Goal: Task Accomplishment & Management: Manage account settings

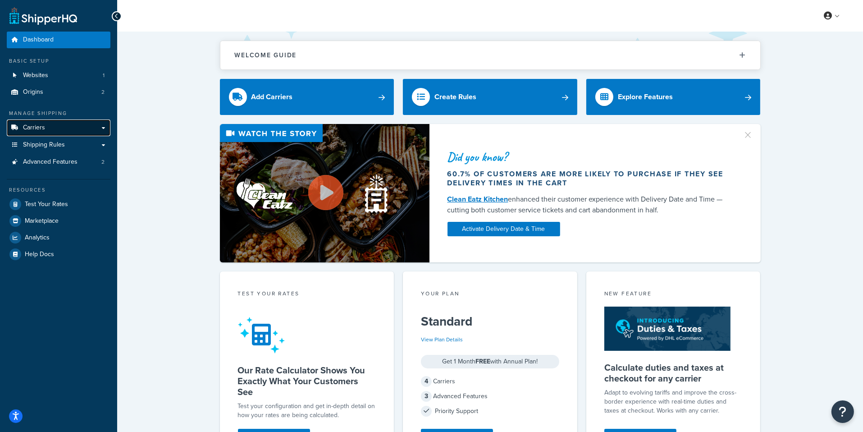
click at [66, 129] on link "Carriers" at bounding box center [59, 127] width 104 height 17
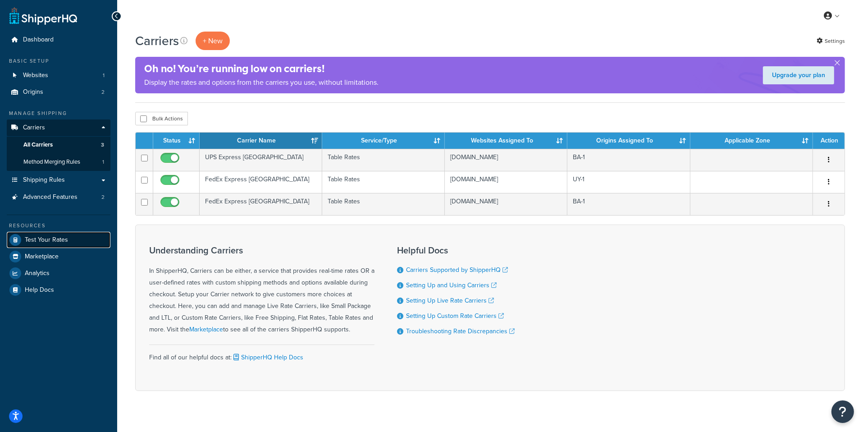
click at [70, 233] on link "Test Your Rates" at bounding box center [59, 240] width 104 height 16
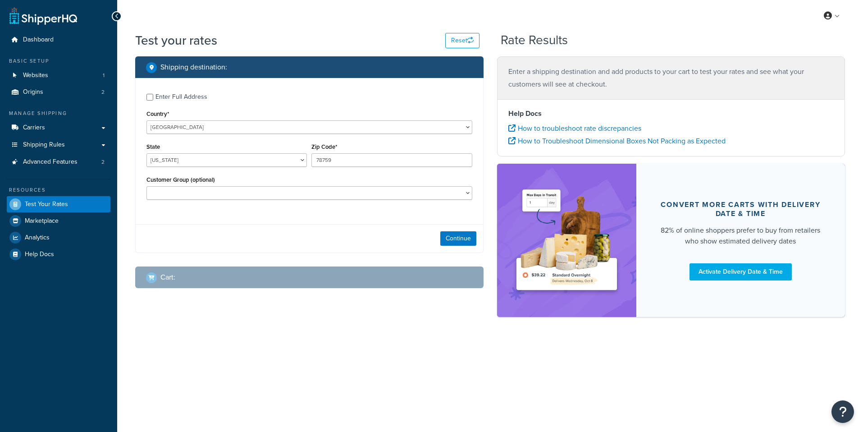
select select "TX"
click at [146, 120] on select "United States United Kingdom Afghanistan Åland Islands Albania Algeria American…" at bounding box center [309, 127] width 326 height 14
select select "GB"
click option "United Kingdom" at bounding box center [0, 0] width 0 height 0
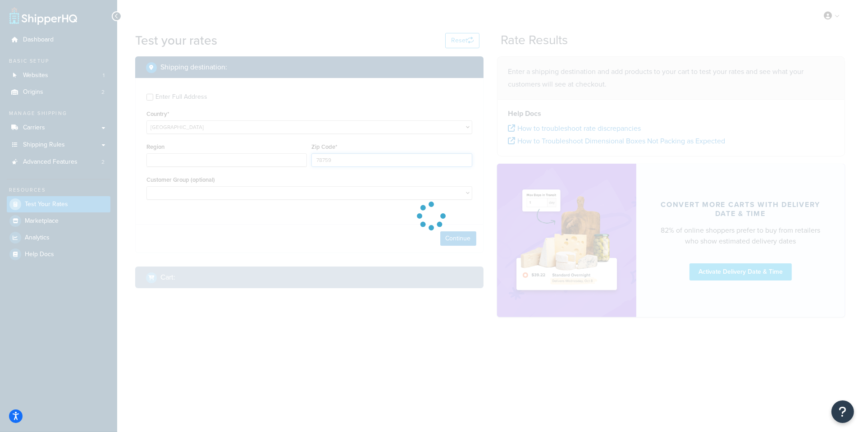
type input "TX"
click at [331, 160] on input "78759" at bounding box center [391, 160] width 160 height 14
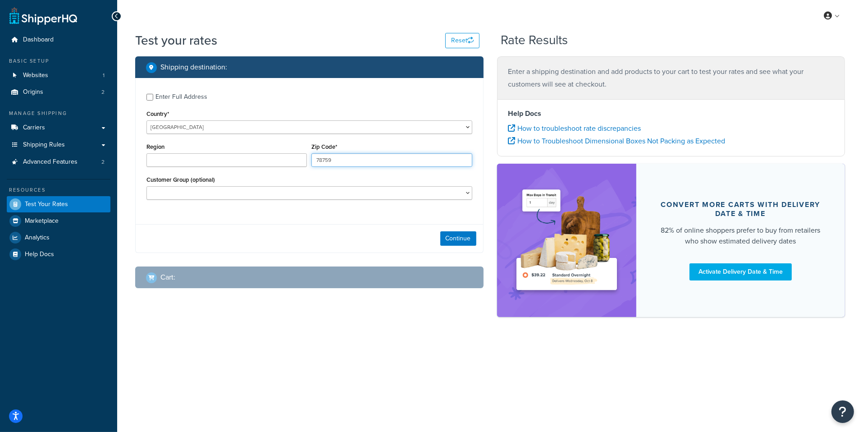
click at [331, 160] on input "78759" at bounding box center [391, 160] width 160 height 14
click at [450, 243] on button "Continue" at bounding box center [458, 238] width 36 height 14
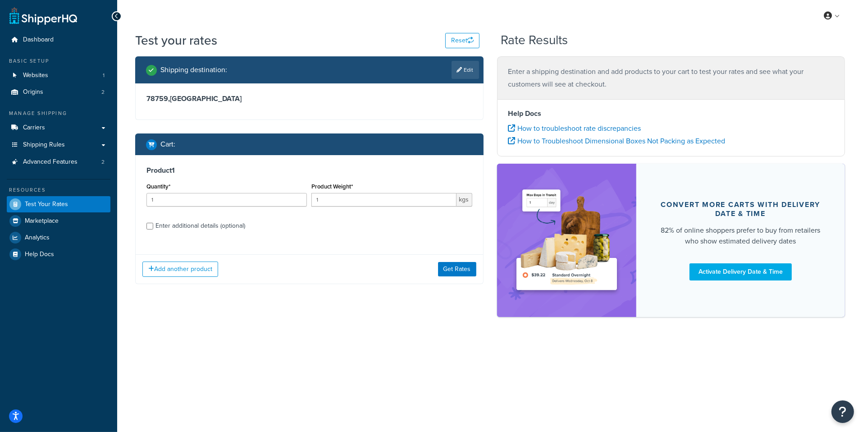
click at [196, 228] on div "Enter additional details (optional)" at bounding box center [200, 225] width 90 height 13
click at [153, 228] on input "Enter additional details (optional)" at bounding box center [149, 226] width 7 height 7
checkbox input "true"
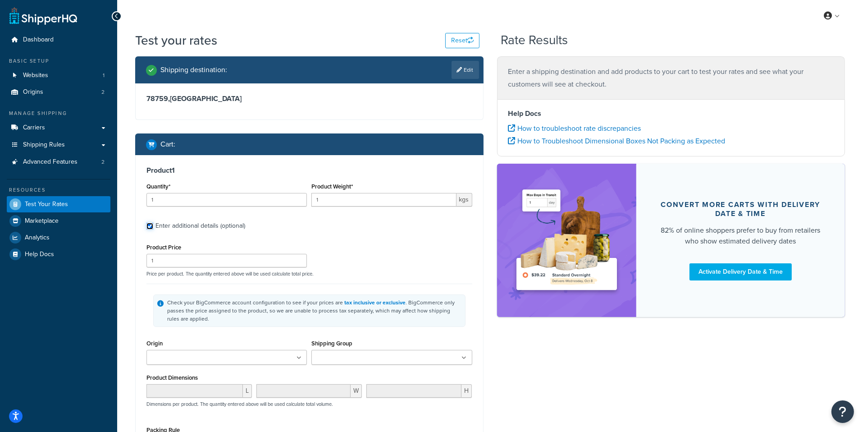
scroll to position [28, 0]
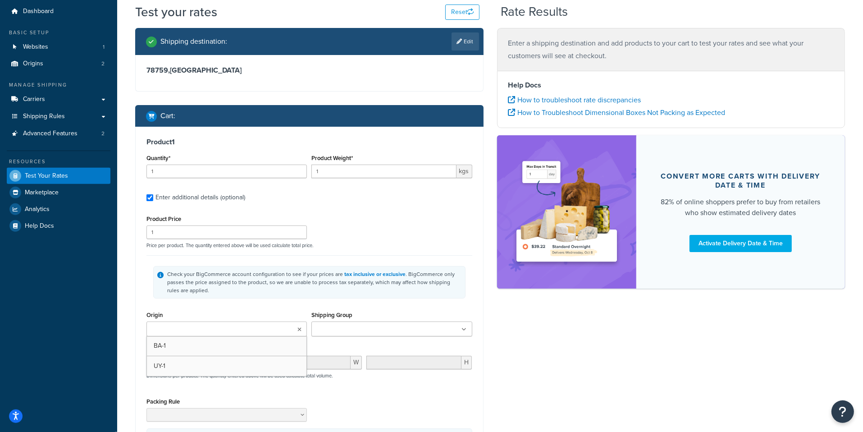
click at [223, 328] on input "Origin" at bounding box center [189, 330] width 80 height 10
drag, startPoint x: 224, startPoint y: 344, endPoint x: 264, endPoint y: 326, distance: 43.8
click at [293, 284] on div "Check your BigCommerce account configuration to see if your prices are tax incl…" at bounding box center [314, 282] width 294 height 24
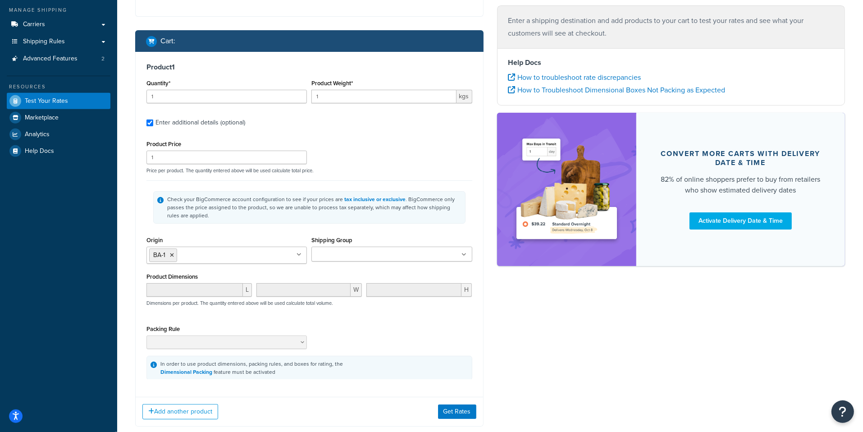
scroll to position [155, 0]
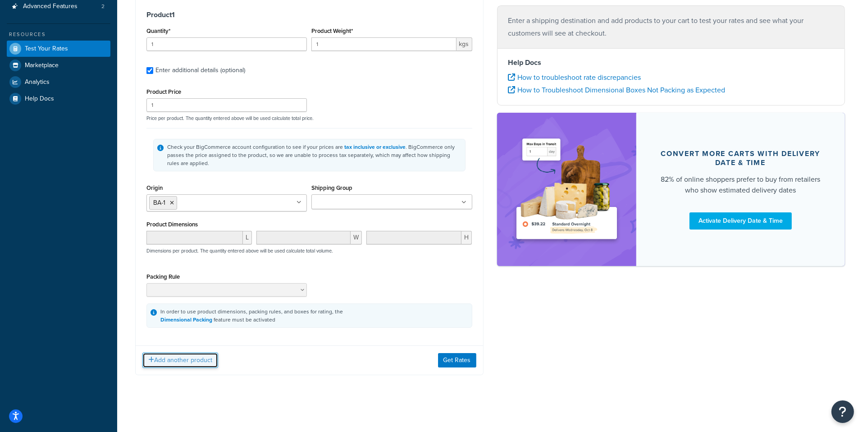
click at [203, 358] on button "Add another product" at bounding box center [180, 359] width 76 height 15
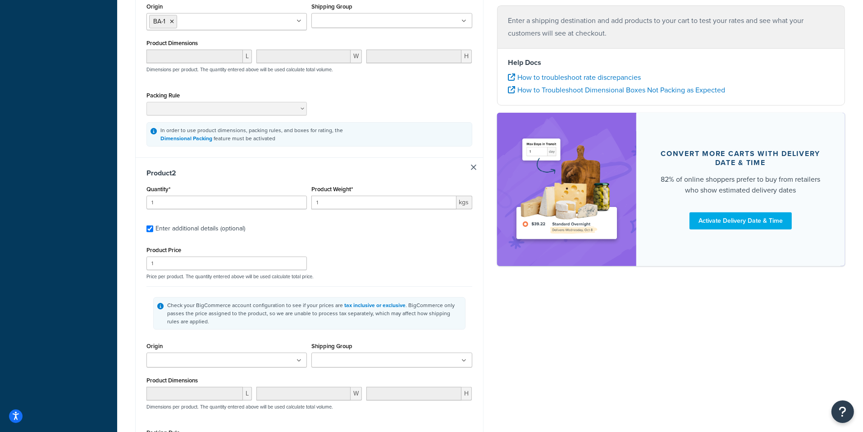
scroll to position [347, 0]
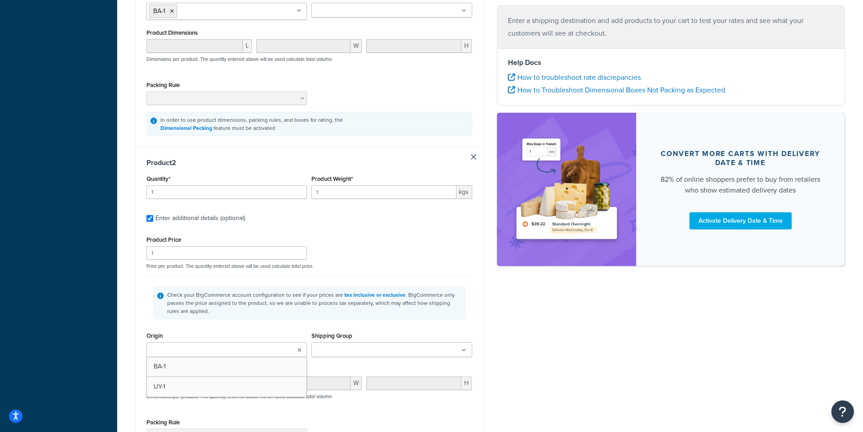
click at [218, 350] on input "Origin" at bounding box center [189, 350] width 80 height 10
drag, startPoint x: 210, startPoint y: 378, endPoint x: 219, endPoint y: 373, distance: 10.1
drag, startPoint x: 258, startPoint y: 323, endPoint x: 290, endPoint y: 338, distance: 35.7
click at [259, 322] on div "Check your BigCommerce account configuration to see if your prices are tax incl…" at bounding box center [309, 303] width 326 height 54
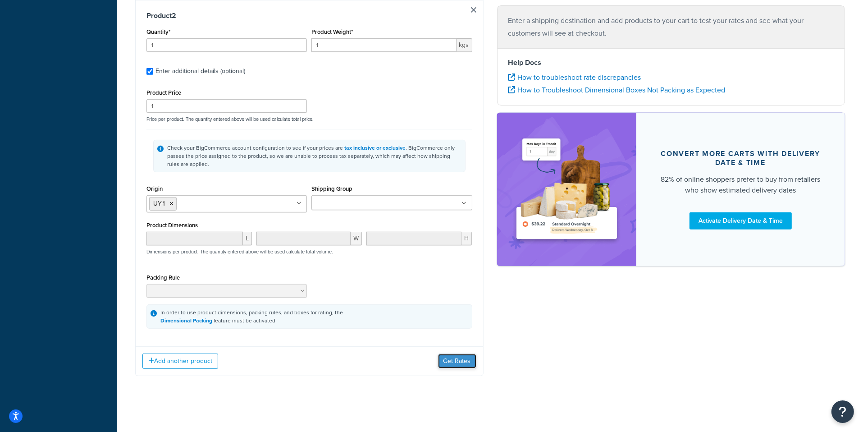
click at [453, 361] on button "Get Rates" at bounding box center [457, 361] width 38 height 14
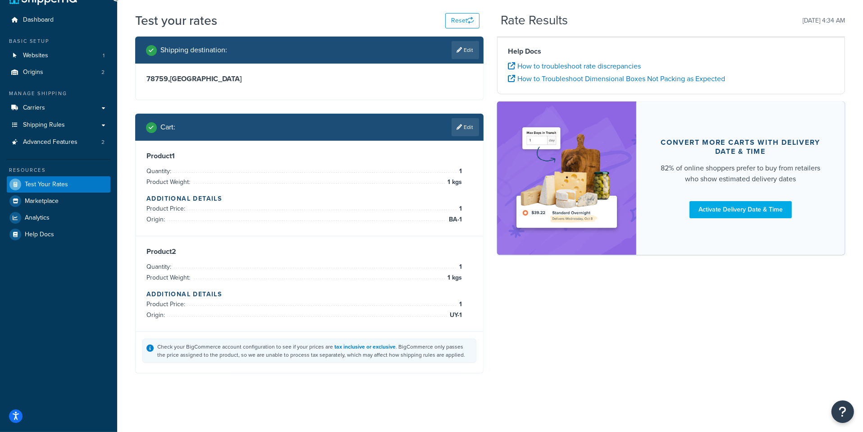
scroll to position [19, 0]
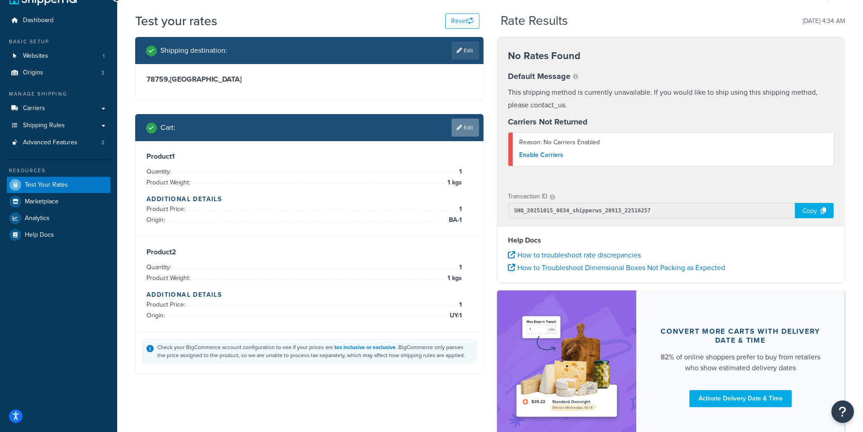
click at [463, 132] on link "Edit" at bounding box center [465, 128] width 27 height 18
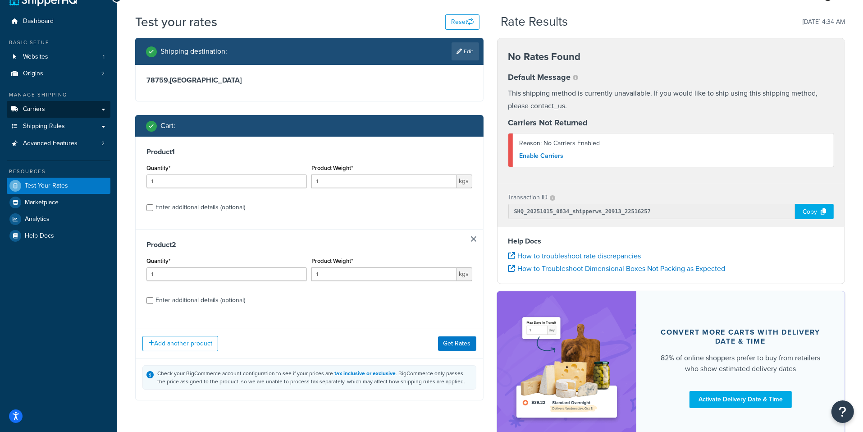
scroll to position [20, 0]
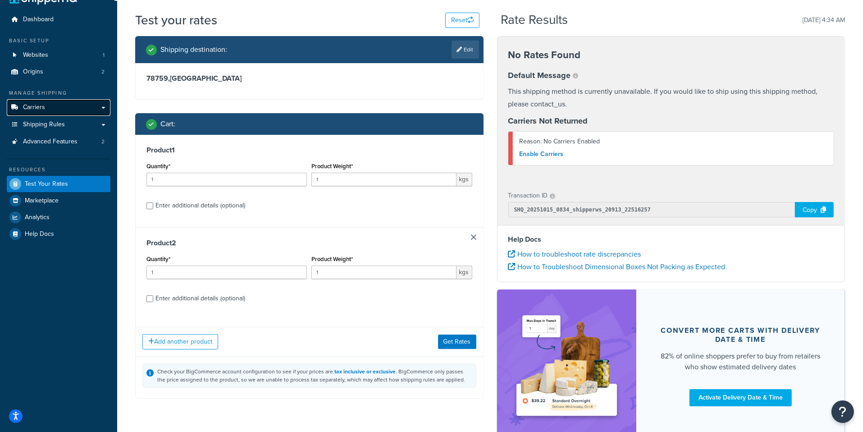
click at [71, 114] on link "Carriers" at bounding box center [59, 107] width 104 height 17
click at [370, 183] on input "1" at bounding box center [383, 180] width 145 height 14
type input "1.2"
click at [457, 335] on button "Get Rates" at bounding box center [457, 341] width 38 height 14
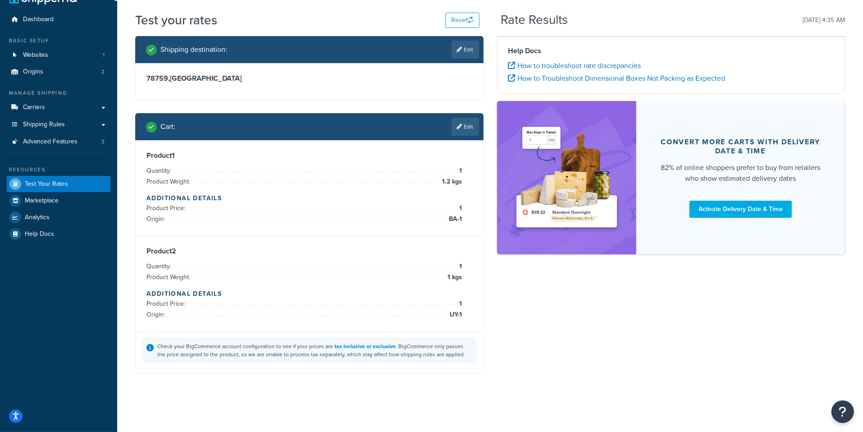
scroll to position [19, 0]
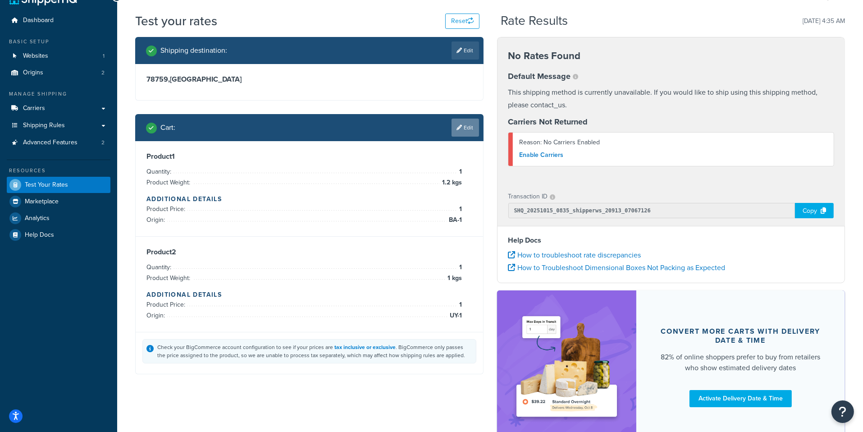
click at [472, 127] on link "Edit" at bounding box center [465, 128] width 27 height 18
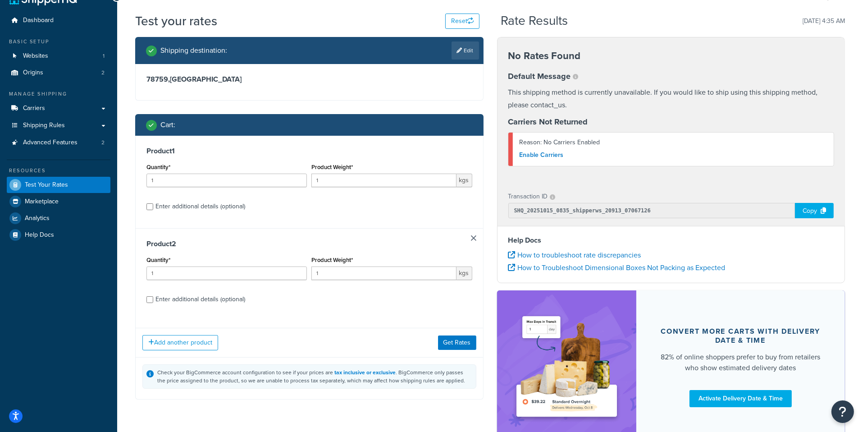
click at [475, 239] on link at bounding box center [473, 237] width 5 height 5
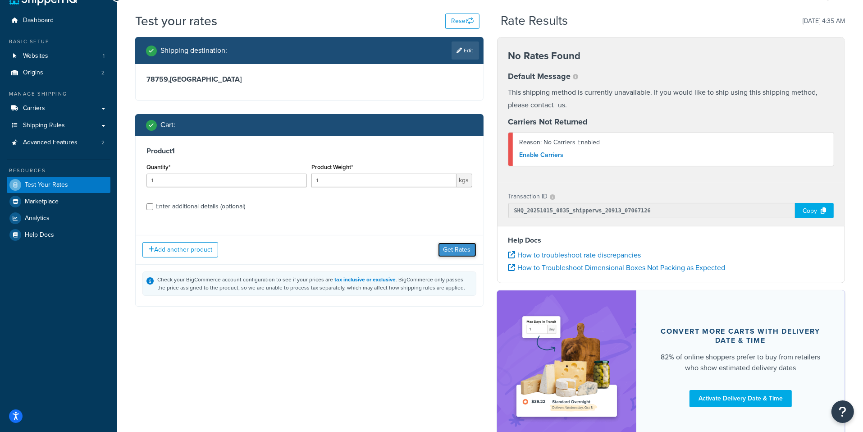
click at [464, 256] on button "Get Rates" at bounding box center [457, 249] width 38 height 14
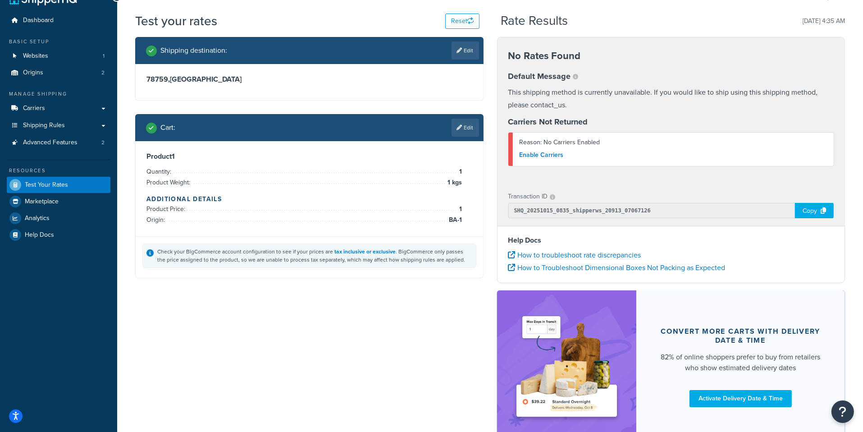
scroll to position [0, 0]
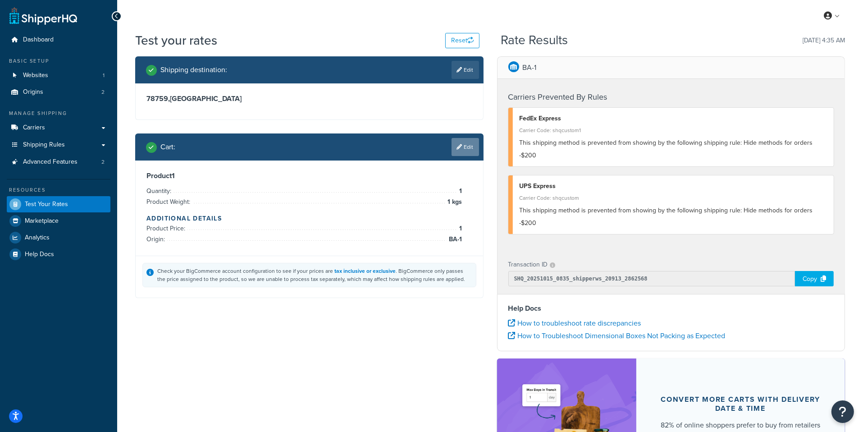
click at [460, 146] on icon at bounding box center [459, 146] width 5 height 5
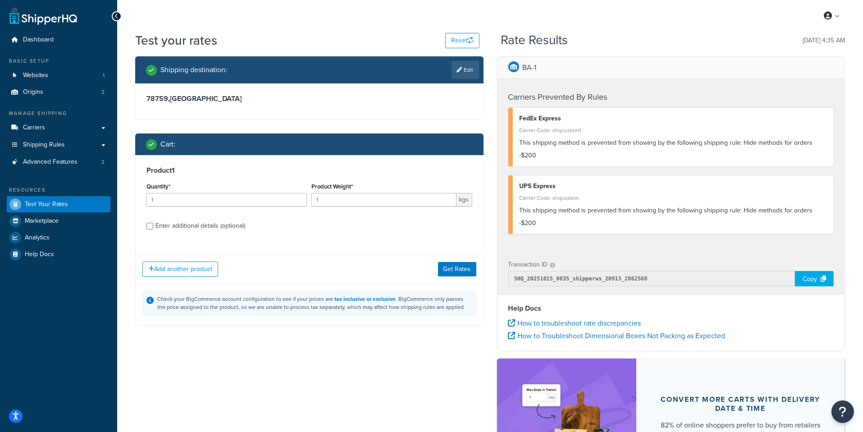
click at [232, 228] on div "Enter additional details (optional)" at bounding box center [200, 225] width 90 height 13
click at [153, 228] on input "Enter additional details (optional)" at bounding box center [149, 226] width 7 height 7
checkbox input "true"
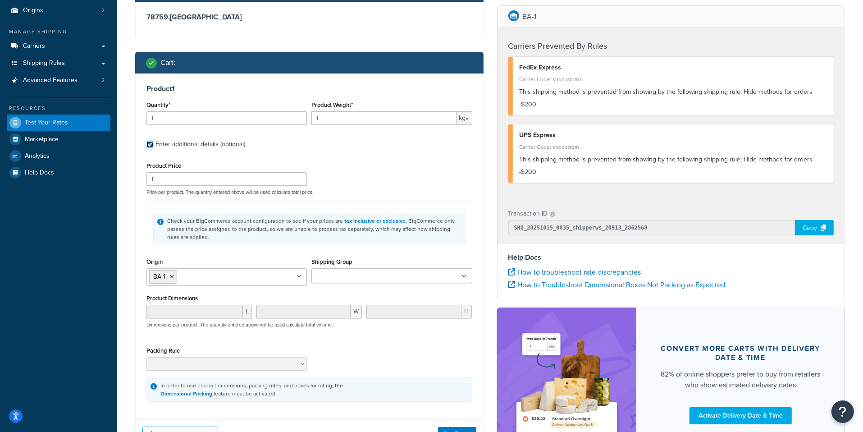
scroll to position [95, 0]
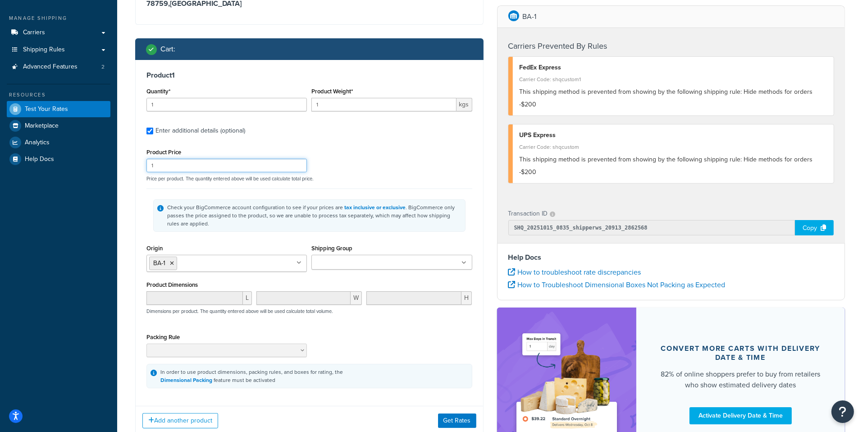
click at [206, 167] on input "1" at bounding box center [226, 166] width 160 height 14
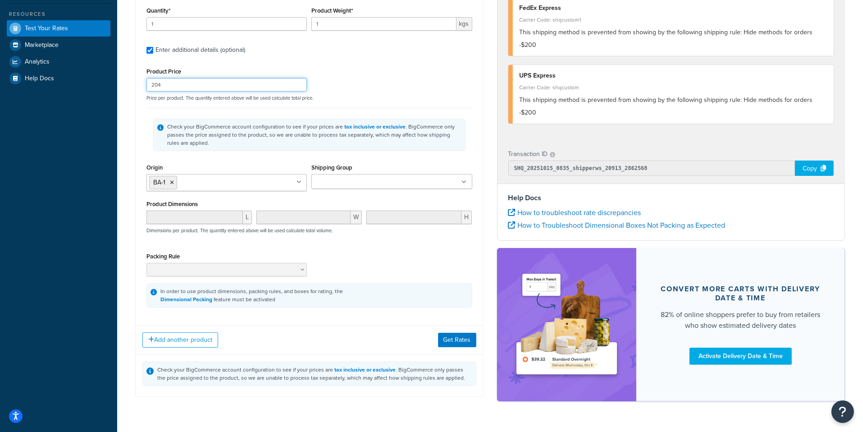
scroll to position [197, 0]
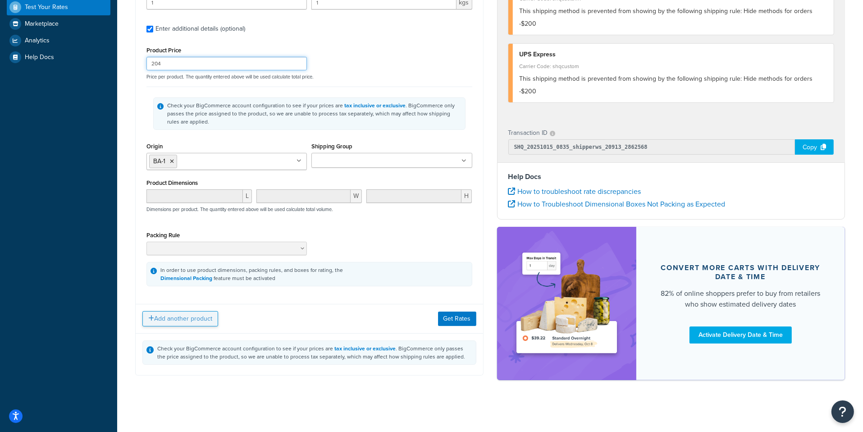
type input "204"
click at [218, 322] on button "Add another product" at bounding box center [180, 318] width 76 height 15
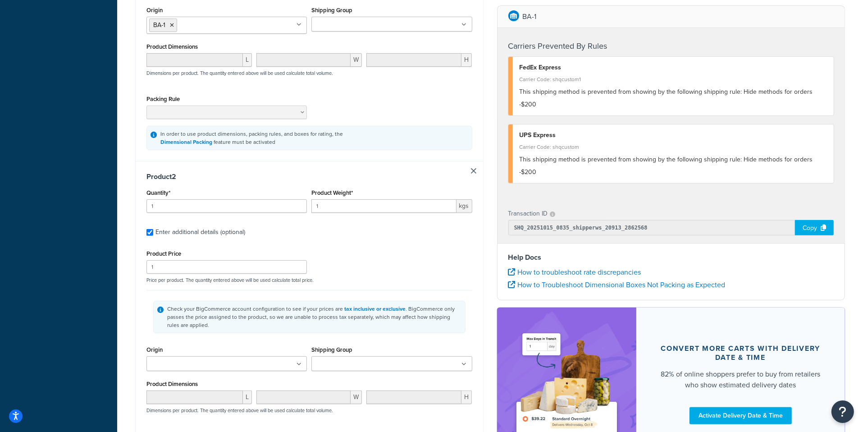
scroll to position [357, 0]
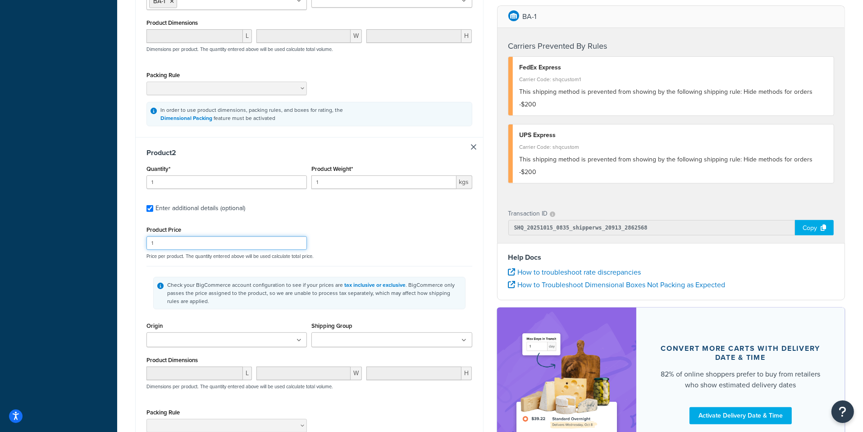
click at [206, 247] on input "1" at bounding box center [226, 243] width 160 height 14
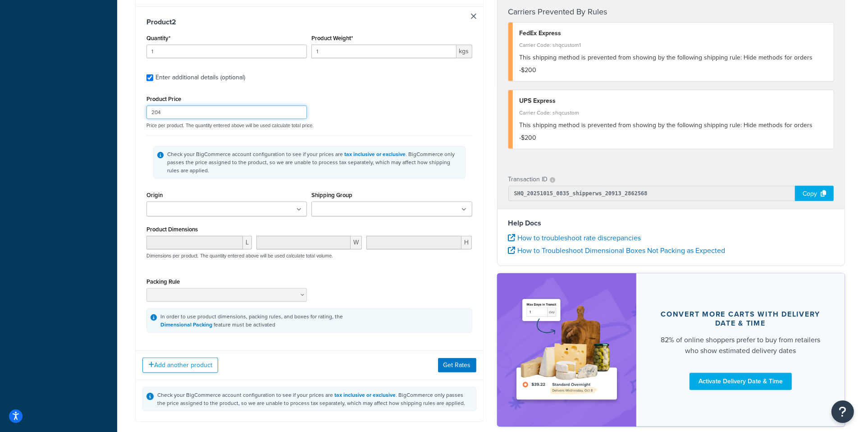
scroll to position [534, 0]
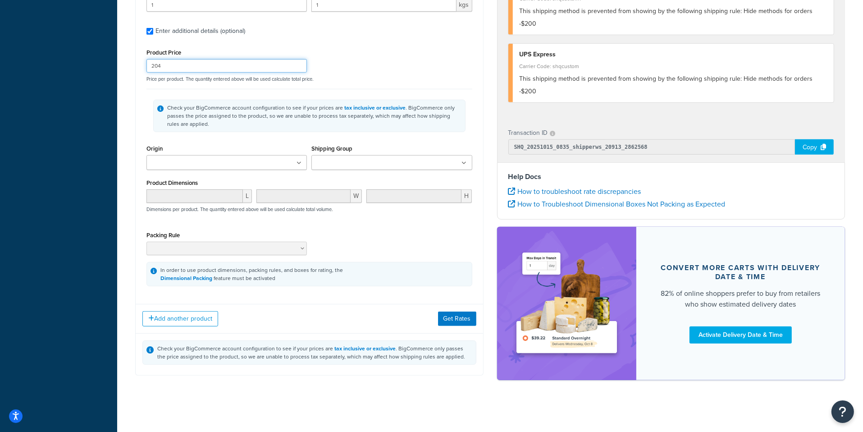
type input "204"
click at [206, 159] on input "Origin" at bounding box center [189, 163] width 80 height 10
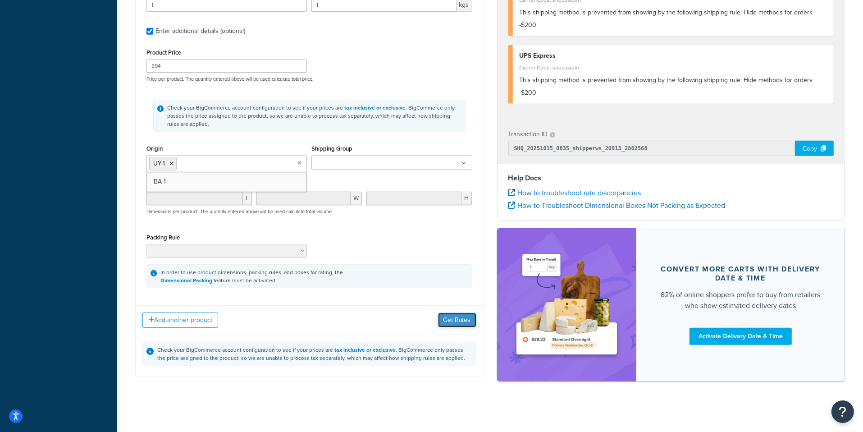
click at [472, 324] on button "Get Rates" at bounding box center [457, 320] width 38 height 14
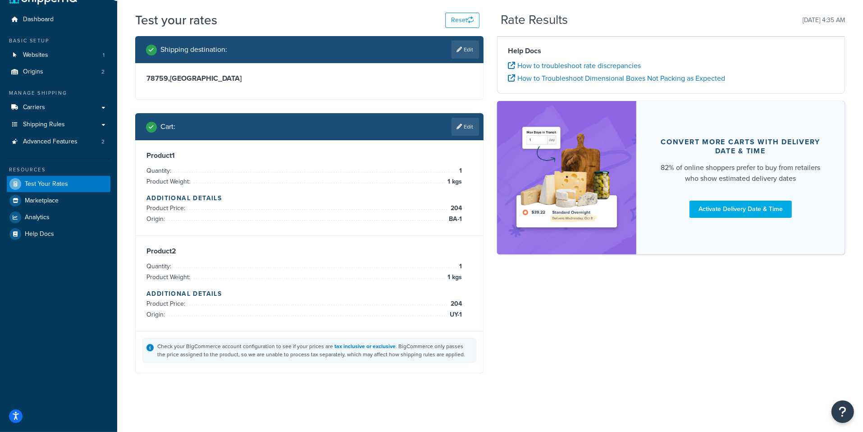
scroll to position [19, 0]
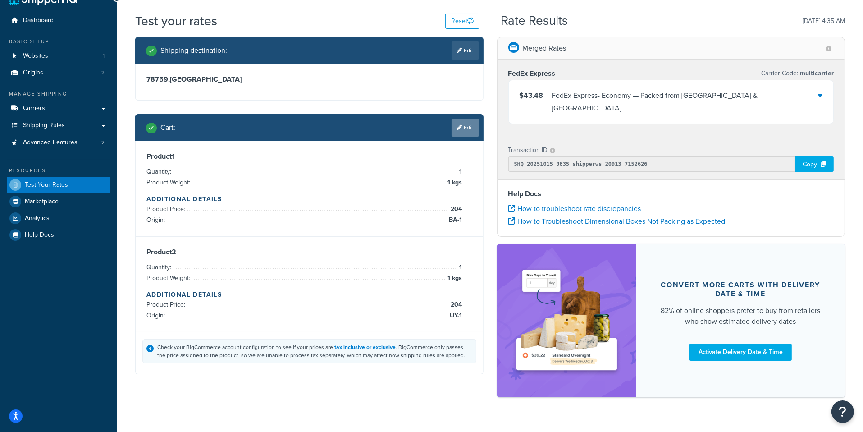
click at [457, 135] on link "Edit" at bounding box center [465, 128] width 27 height 18
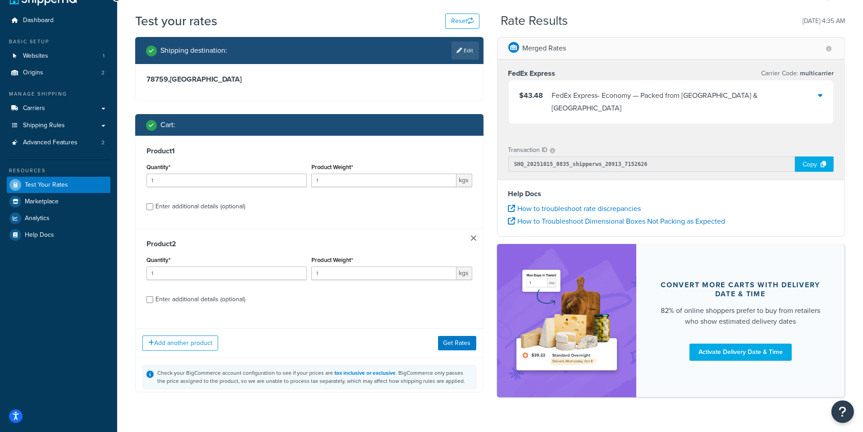
click at [217, 210] on div "Enter additional details (optional)" at bounding box center [200, 206] width 90 height 13
click at [153, 210] on input "Enter additional details (optional)" at bounding box center [149, 206] width 7 height 7
checkbox input "true"
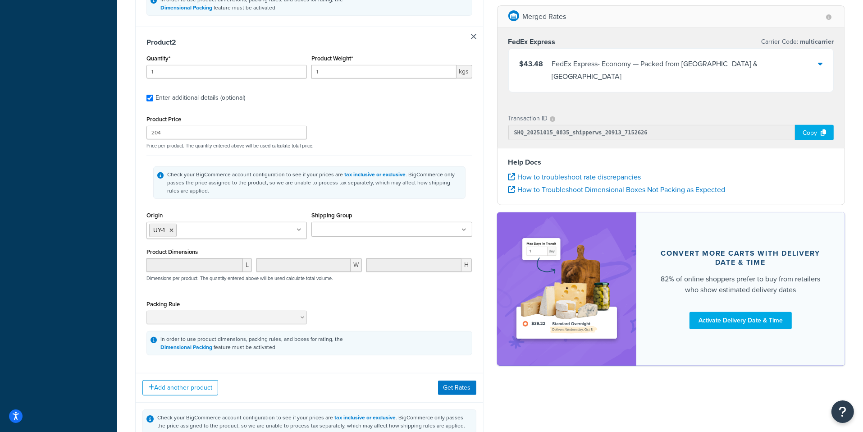
scroll to position [493, 0]
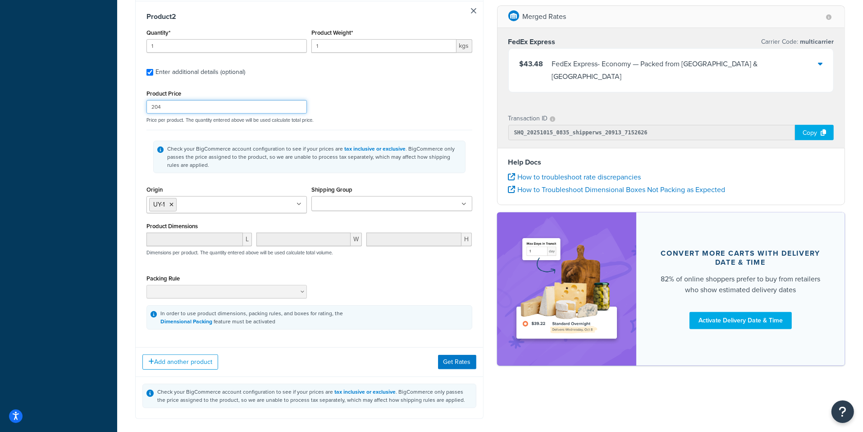
click at [174, 107] on input "204" at bounding box center [226, 107] width 160 height 14
type input "2"
click at [453, 356] on button "Get Rates" at bounding box center [457, 362] width 38 height 14
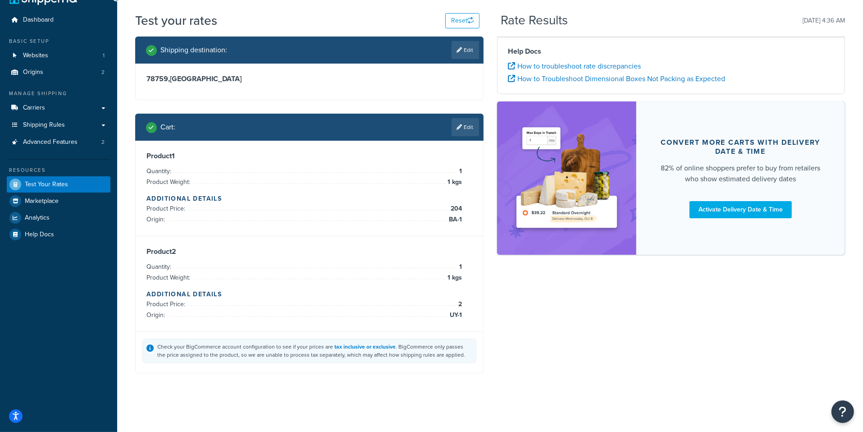
scroll to position [19, 0]
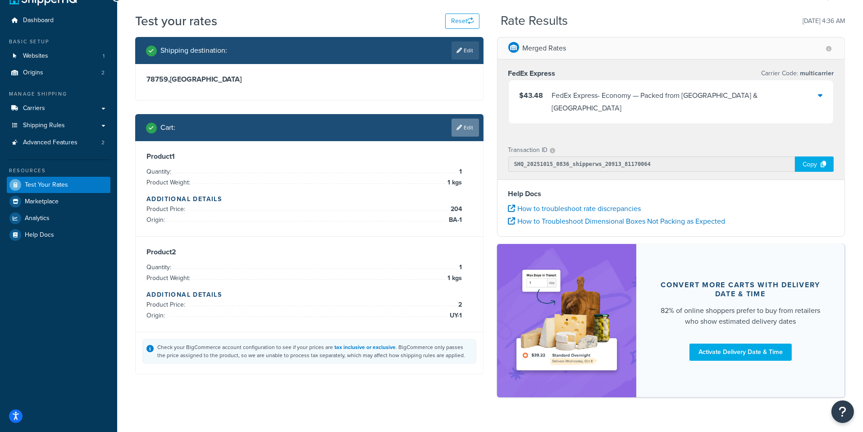
click at [478, 133] on link "Edit" at bounding box center [465, 128] width 27 height 18
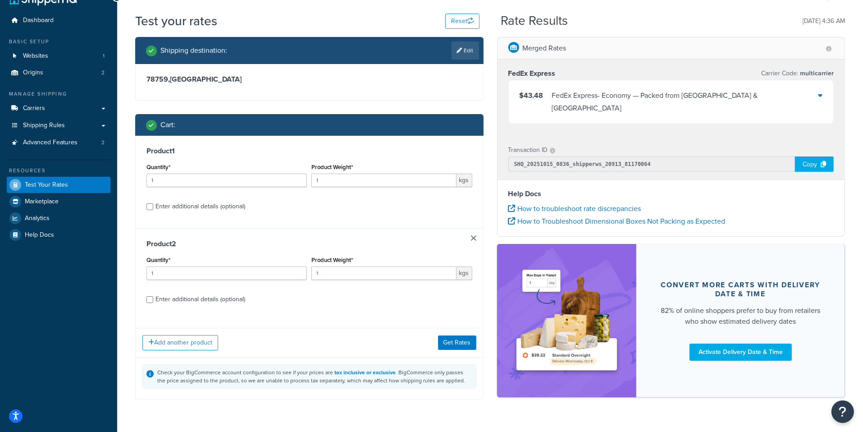
click at [229, 210] on div "Enter additional details (optional)" at bounding box center [200, 206] width 90 height 13
click at [153, 210] on input "Enter additional details (optional)" at bounding box center [149, 206] width 7 height 7
checkbox input "true"
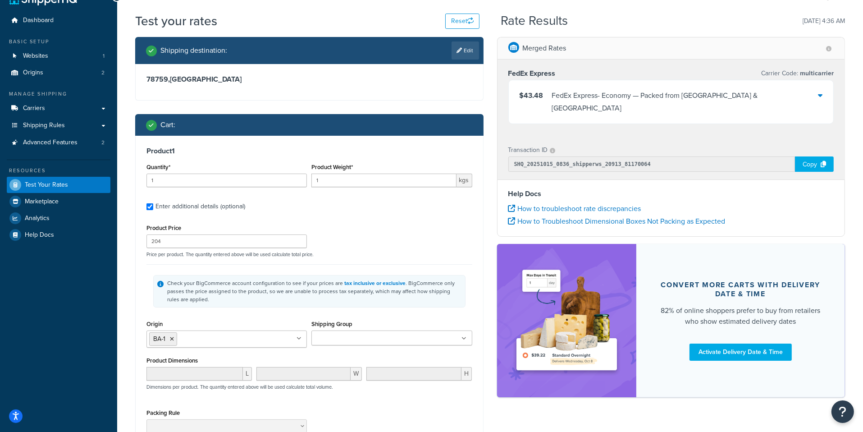
click at [225, 250] on div "Product Price 204 Price per product. The quantity entered above will be used ca…" at bounding box center [309, 240] width 330 height 36
click at [229, 242] on input "204" at bounding box center [226, 241] width 160 height 14
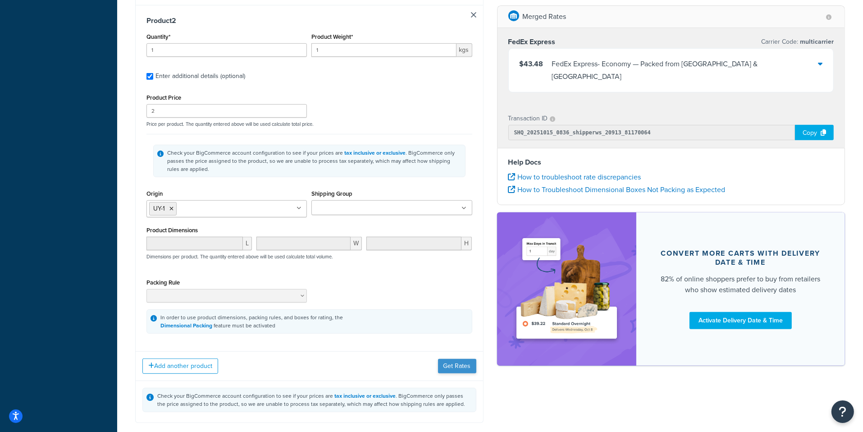
type input "1"
click at [461, 359] on button "Get Rates" at bounding box center [457, 366] width 38 height 14
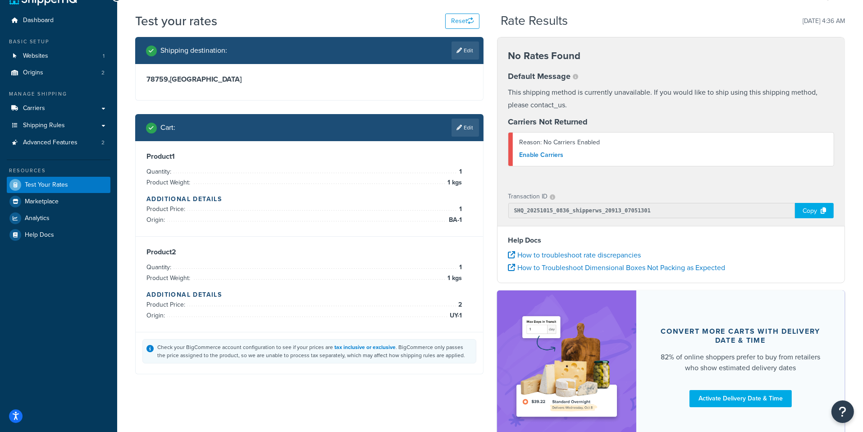
drag, startPoint x: 463, startPoint y: 133, endPoint x: 470, endPoint y: 140, distance: 9.6
click at [463, 133] on link "Edit" at bounding box center [465, 128] width 27 height 18
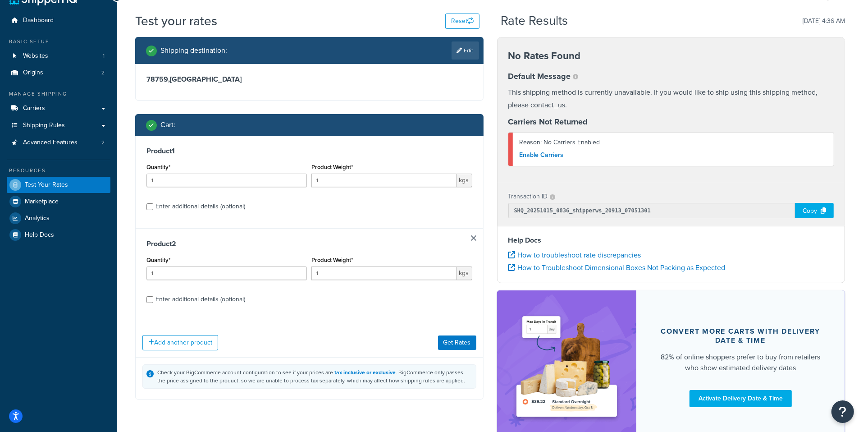
click at [478, 240] on div "Product 2 Quantity* 1 Product Weight* 1 kgs Enter additional details (optional)" at bounding box center [309, 274] width 347 height 93
click at [472, 238] on link at bounding box center [473, 237] width 5 height 5
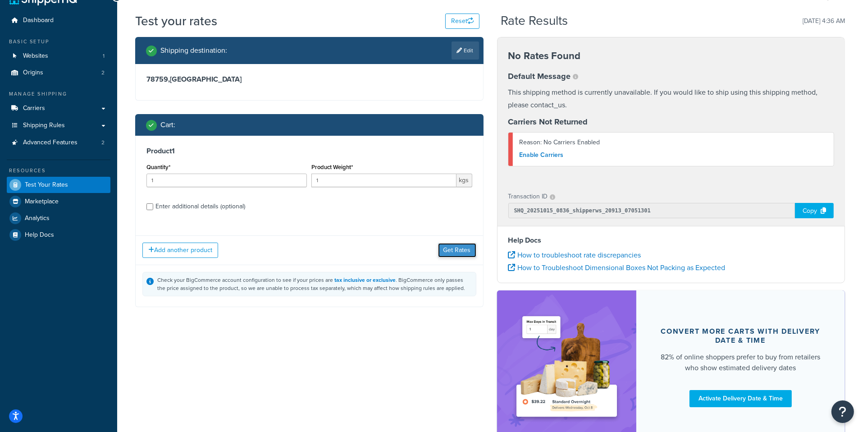
click at [457, 254] on button "Get Rates" at bounding box center [457, 250] width 38 height 14
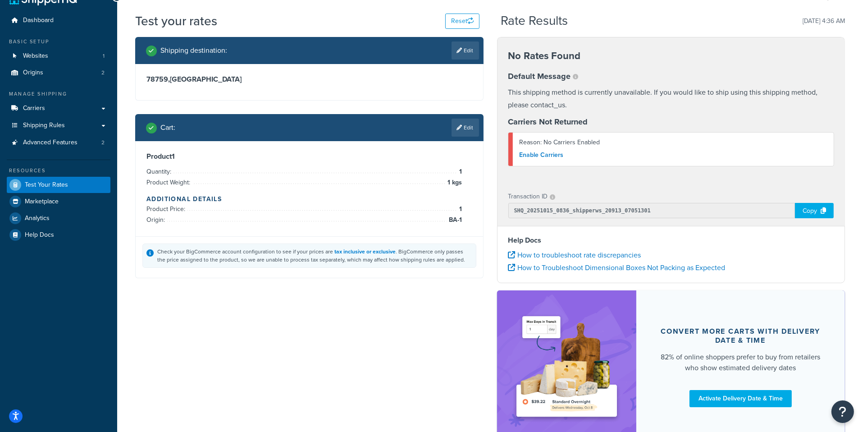
scroll to position [0, 0]
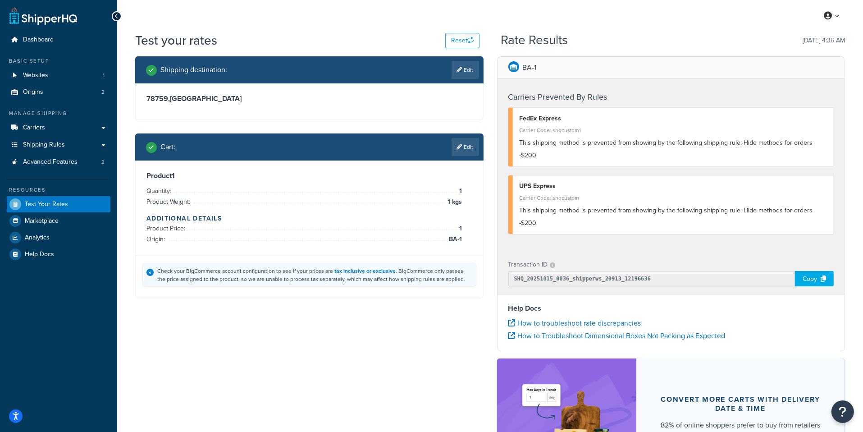
click at [466, 159] on div "Cart : Edit" at bounding box center [309, 146] width 348 height 27
click at [466, 153] on link "Edit" at bounding box center [465, 147] width 27 height 18
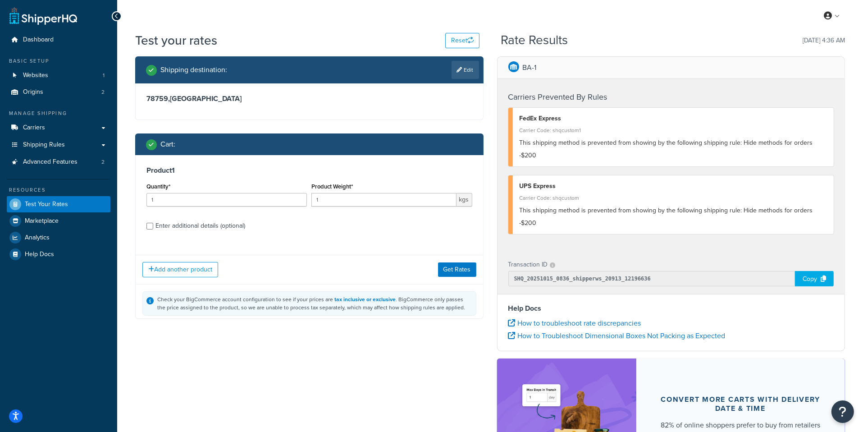
click at [236, 224] on div "Enter additional details (optional)" at bounding box center [200, 225] width 90 height 13
click at [153, 224] on input "Enter additional details (optional)" at bounding box center [149, 226] width 7 height 7
checkbox input "true"
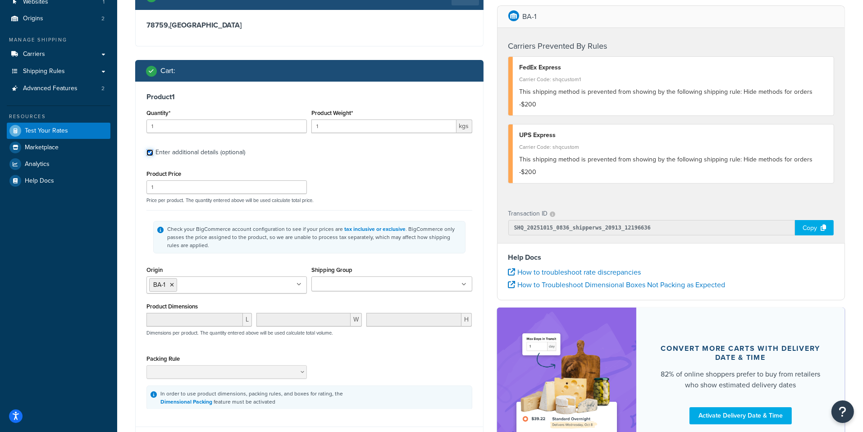
scroll to position [82, 0]
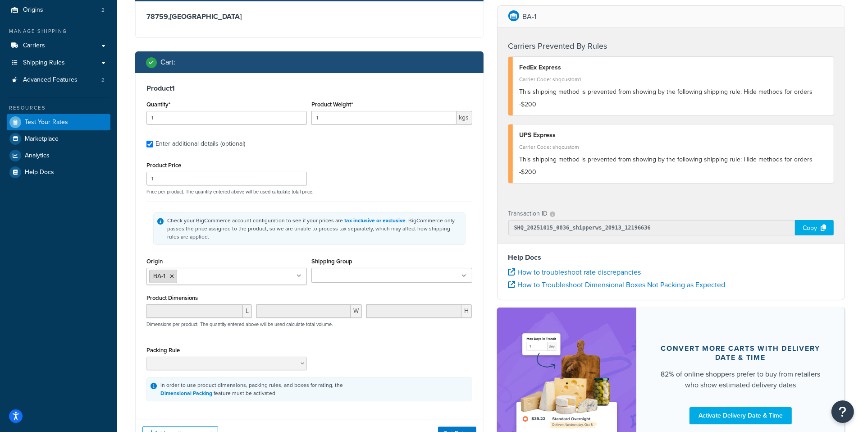
click at [171, 274] on icon at bounding box center [172, 276] width 4 height 5
drag, startPoint x: 261, startPoint y: 251, endPoint x: 265, endPoint y: 251, distance: 4.6
click at [261, 251] on div "Check your BigCommerce account configuration to see if your prices are tax incl…" at bounding box center [309, 228] width 326 height 54
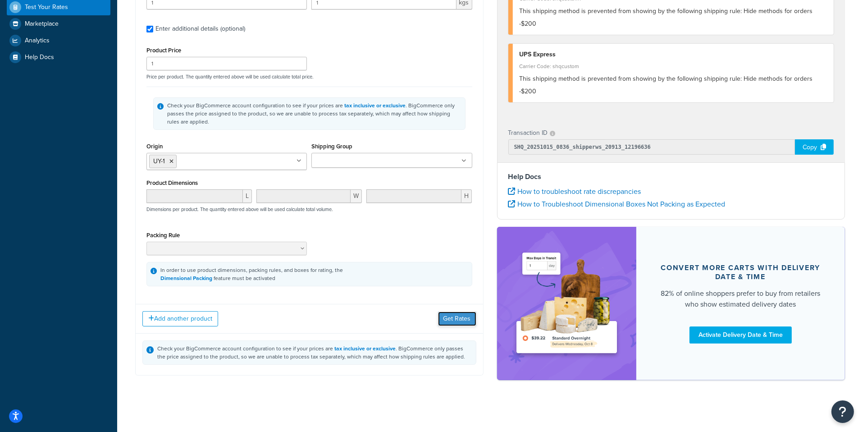
click at [446, 321] on button "Get Rates" at bounding box center [457, 318] width 38 height 14
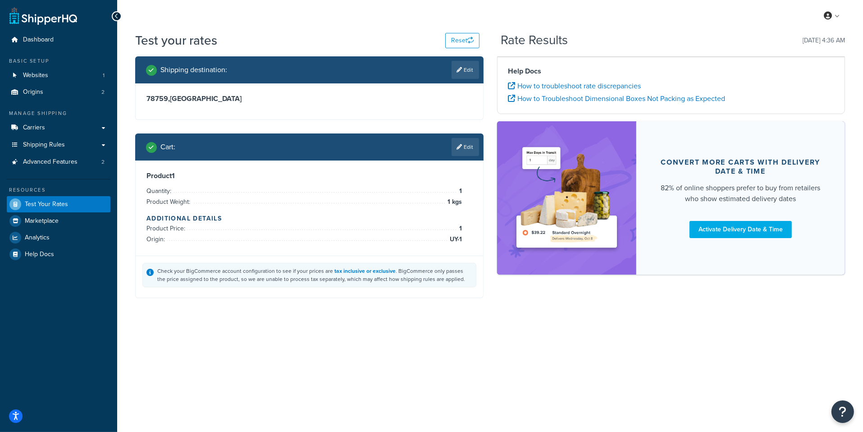
scroll to position [0, 0]
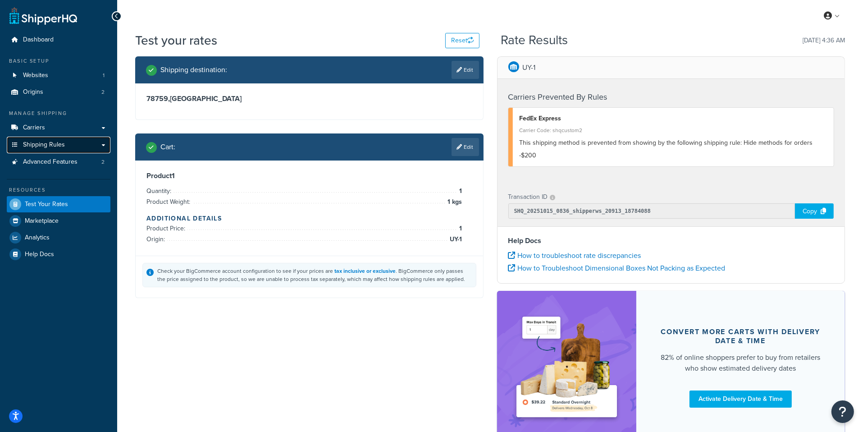
click at [64, 140] on link "Shipping Rules" at bounding box center [59, 145] width 104 height 17
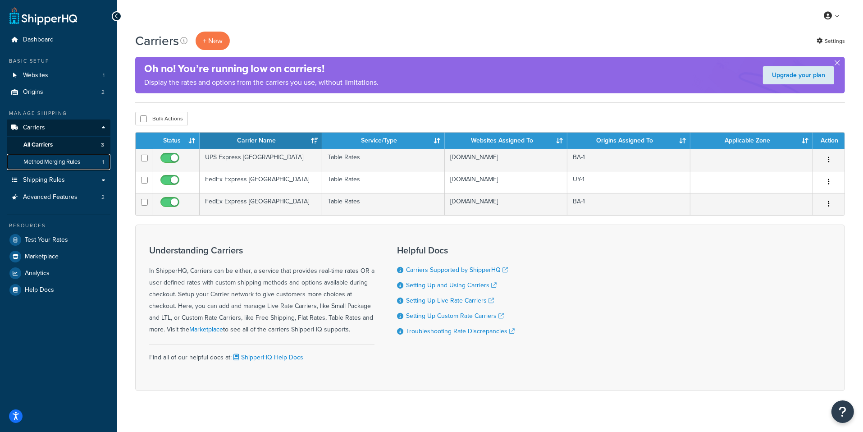
click at [59, 166] on span "Method Merging Rules" at bounding box center [51, 162] width 57 height 8
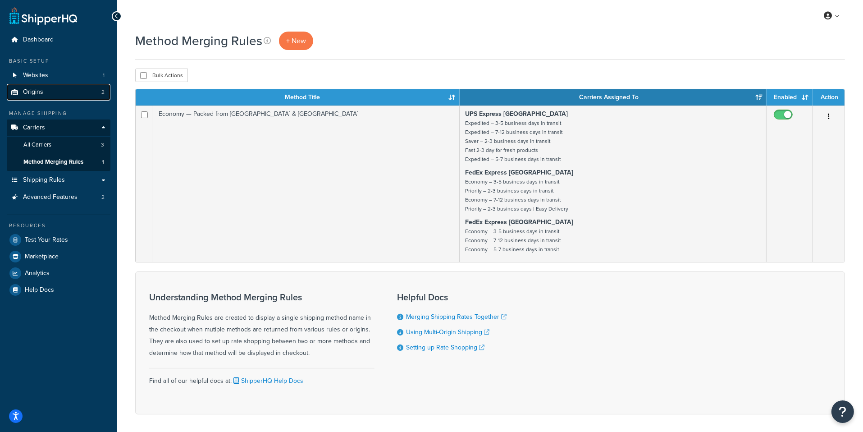
click at [79, 97] on link "Origins 2" at bounding box center [59, 92] width 104 height 17
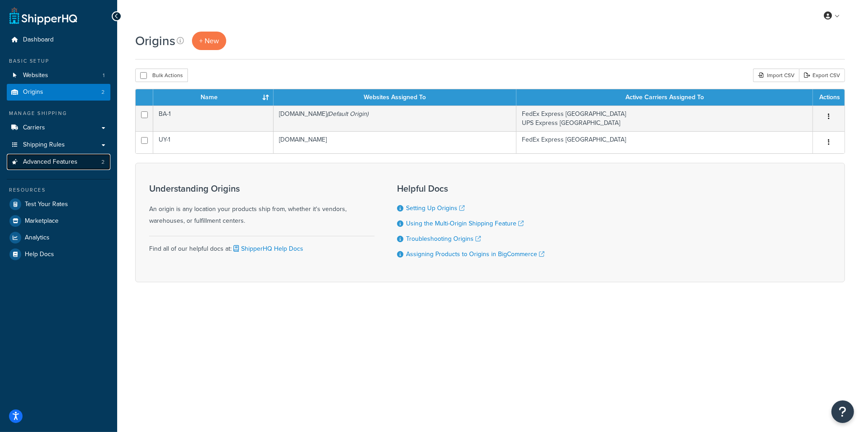
click at [78, 161] on link "Advanced Features 2" at bounding box center [59, 162] width 104 height 17
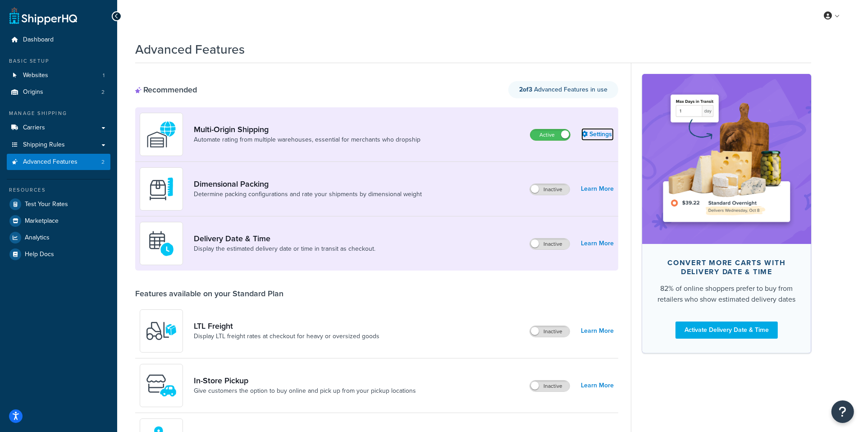
click at [605, 136] on link "Settings" at bounding box center [597, 134] width 32 height 13
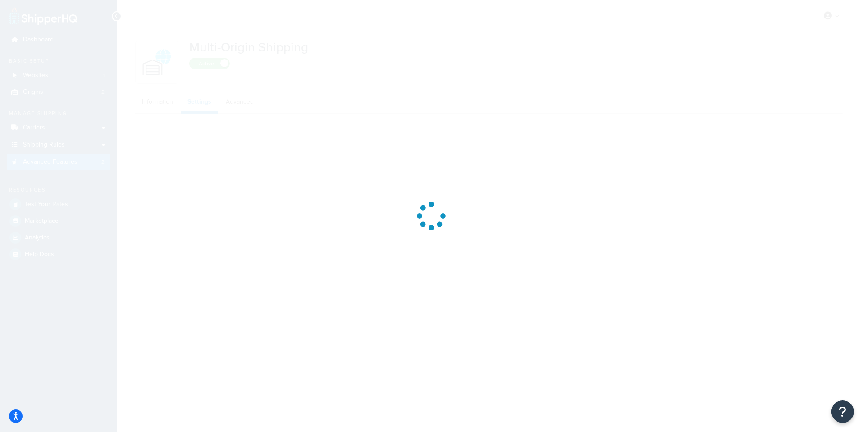
select select "false"
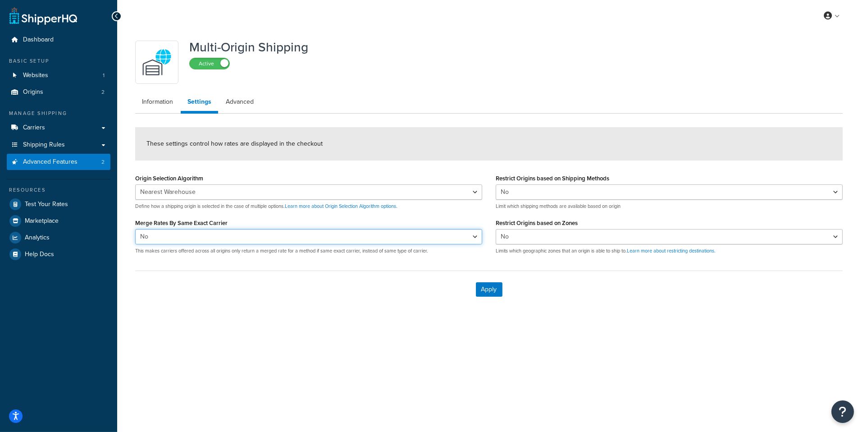
select select "true"
click option "Yes" at bounding box center [0, 0] width 0 height 0
click at [485, 285] on button "Apply" at bounding box center [489, 289] width 27 height 14
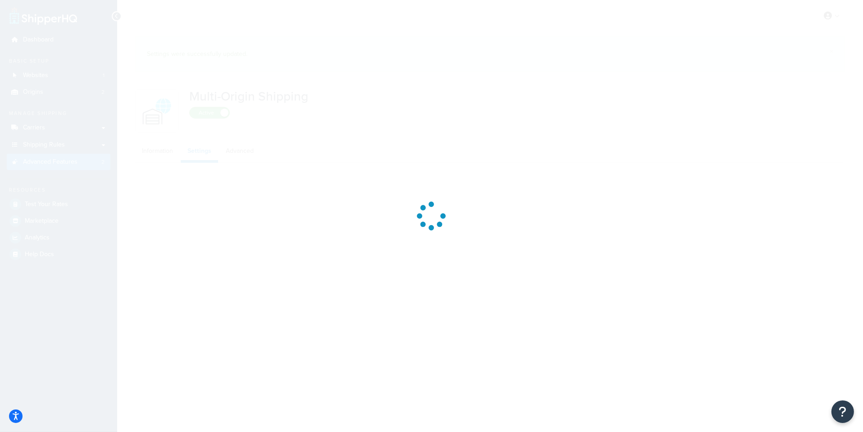
select select "false"
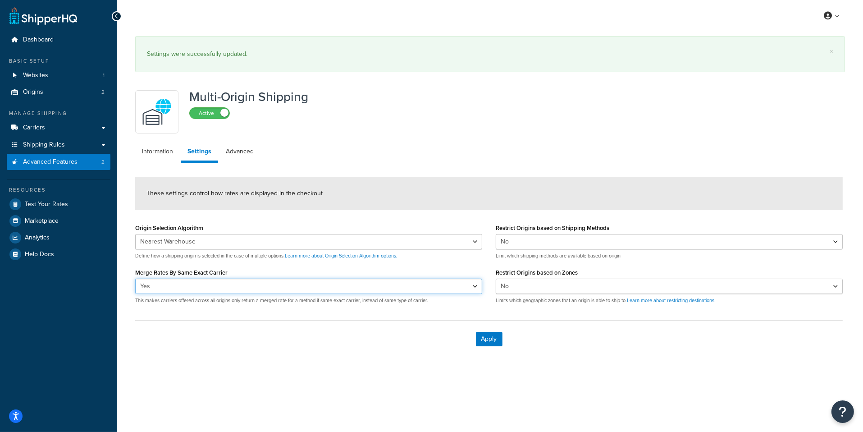
select select "false"
click option "No" at bounding box center [0, 0] width 0 height 0
click at [479, 338] on button "Apply" at bounding box center [489, 339] width 27 height 14
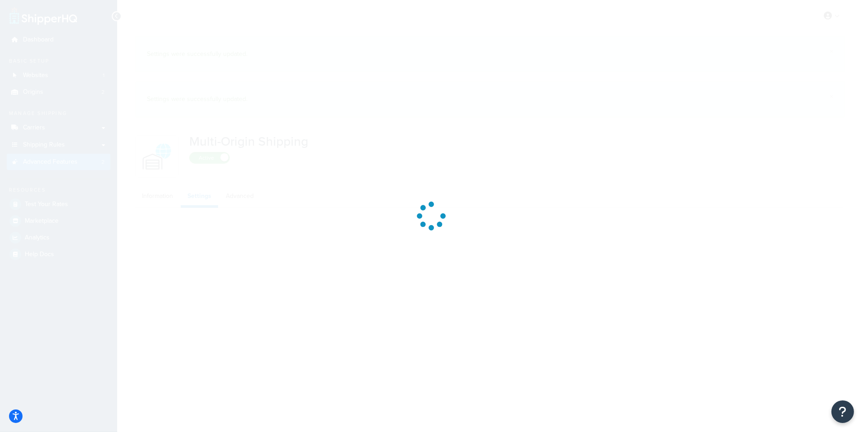
select select "false"
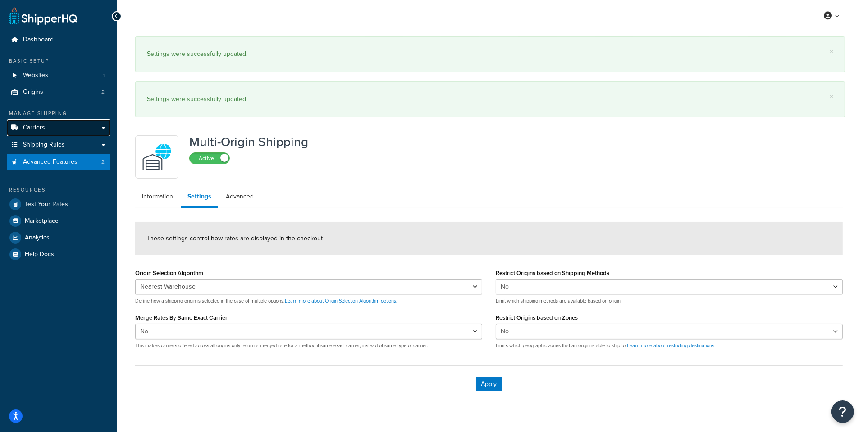
click at [81, 126] on link "Carriers" at bounding box center [59, 127] width 104 height 17
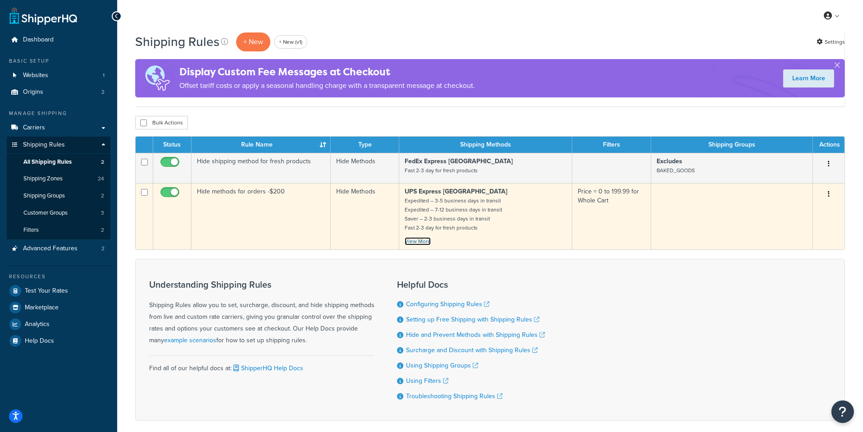
click at [420, 243] on link "View More" at bounding box center [418, 241] width 26 height 8
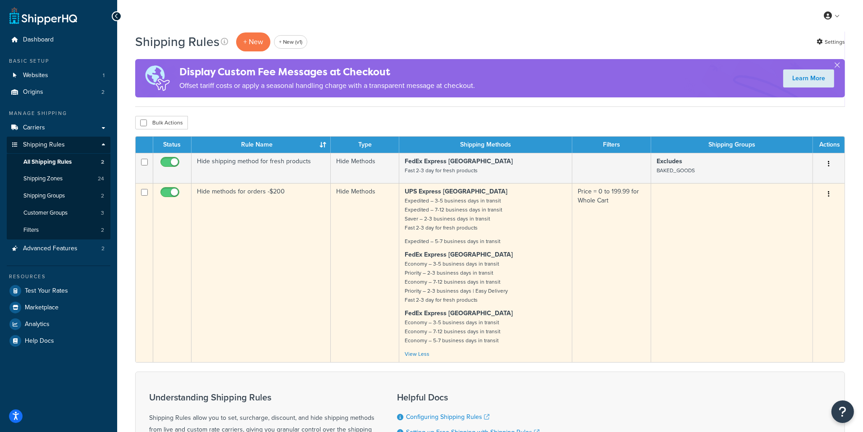
click at [261, 249] on td "Hide methods for orders -$200" at bounding box center [261, 272] width 139 height 179
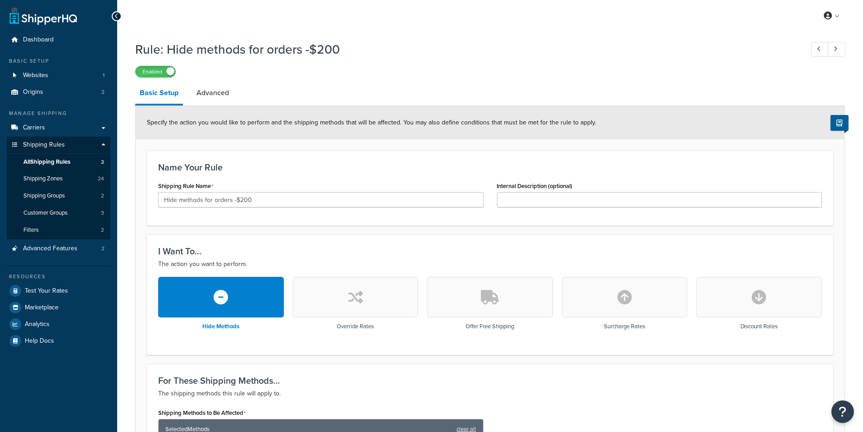
click at [256, 206] on input "Hide methods for orders -$200" at bounding box center [320, 199] width 325 height 15
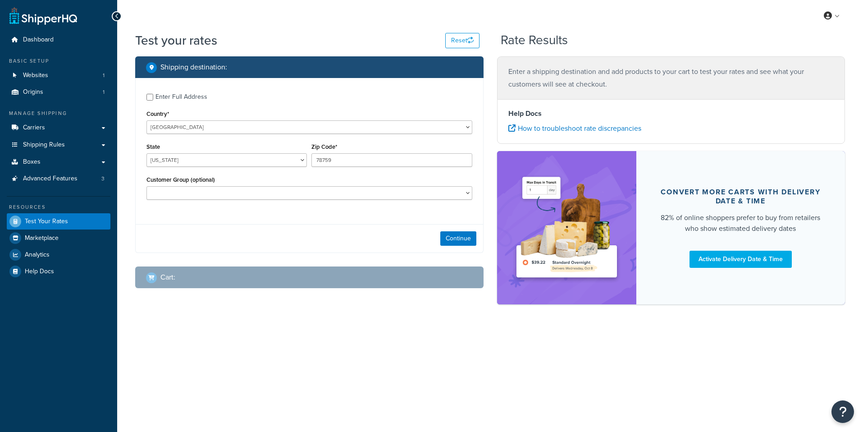
select select "TX"
click at [87, 132] on link "Carriers" at bounding box center [59, 127] width 104 height 17
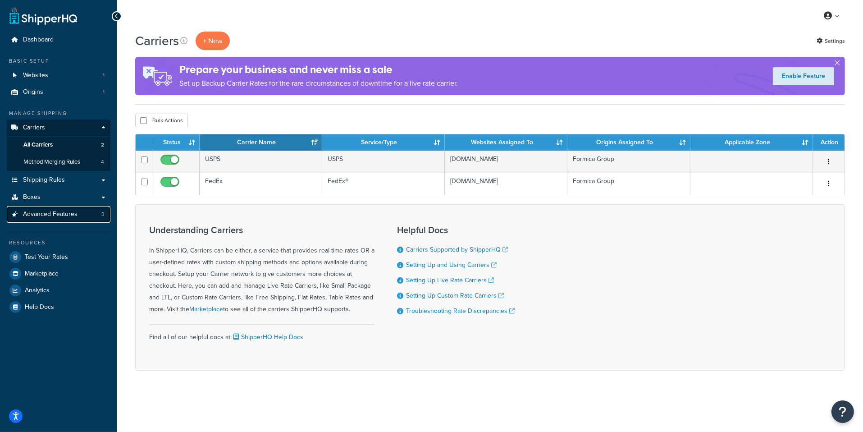
click at [65, 219] on link "Advanced Features 3" at bounding box center [59, 214] width 104 height 17
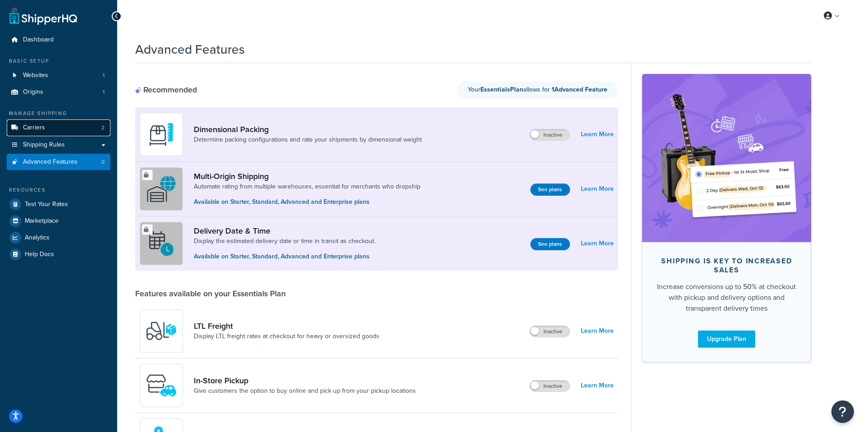
click at [89, 128] on link "Carriers 2" at bounding box center [59, 127] width 104 height 17
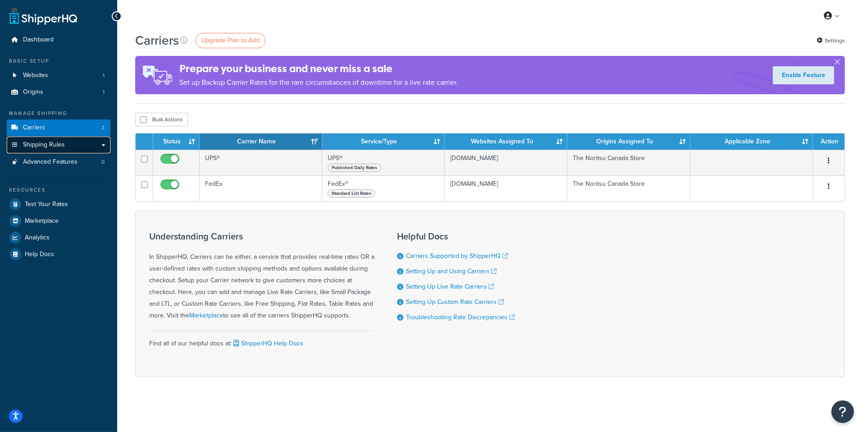
click at [82, 146] on link "Shipping Rules" at bounding box center [59, 145] width 104 height 17
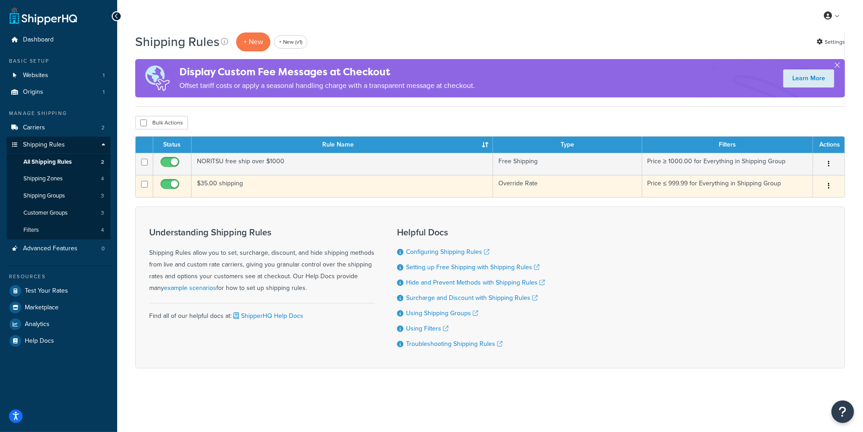
click at [361, 183] on td "$35.00 shipping" at bounding box center [343, 186] width 302 height 22
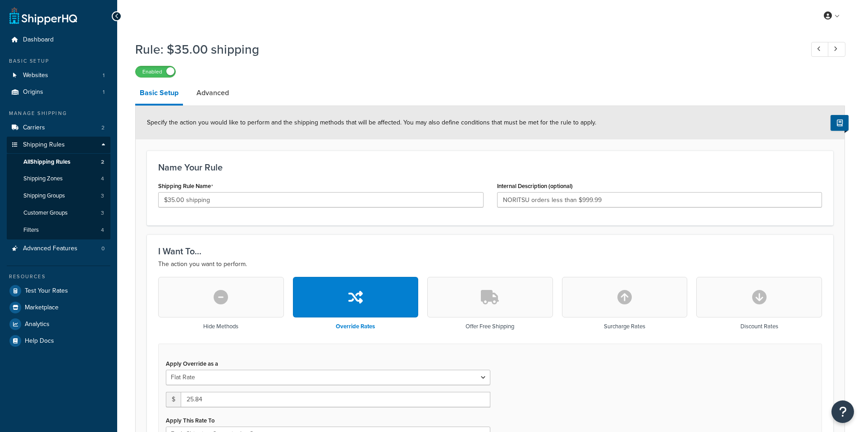
select select "SHIPPING_GROUP"
click at [74, 293] on link "Test Your Rates" at bounding box center [59, 291] width 104 height 16
click at [226, 98] on link "Advanced" at bounding box center [212, 93] width 41 height 22
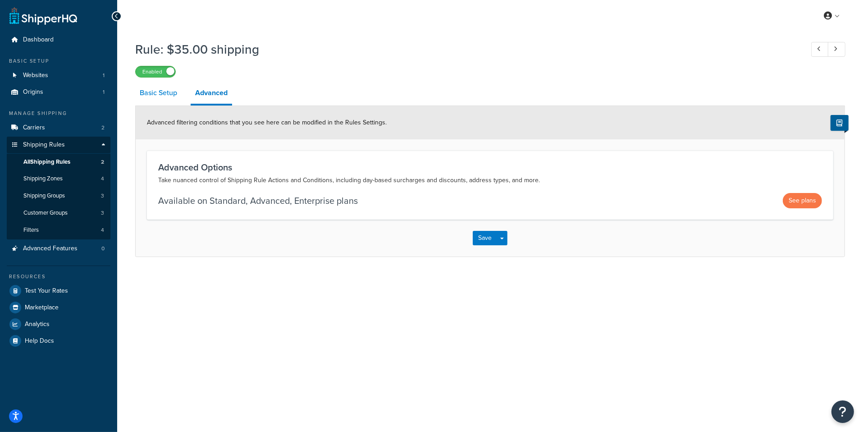
click at [176, 97] on link "Basic Setup" at bounding box center [158, 93] width 46 height 22
select select "SHIPPING_GROUP"
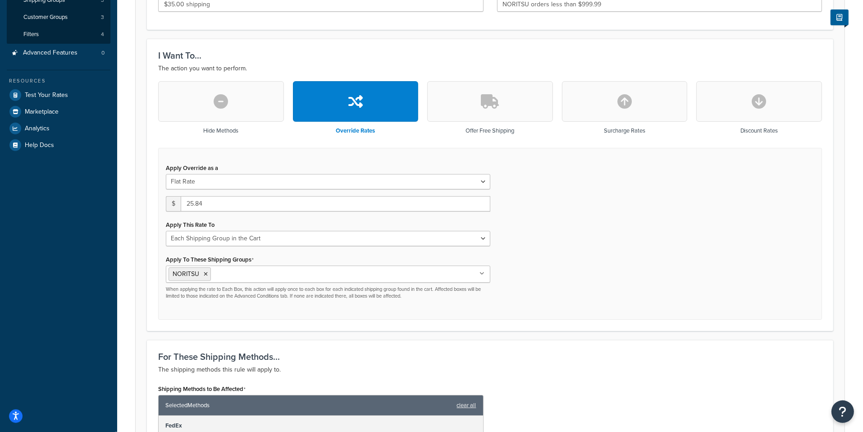
scroll to position [193, 0]
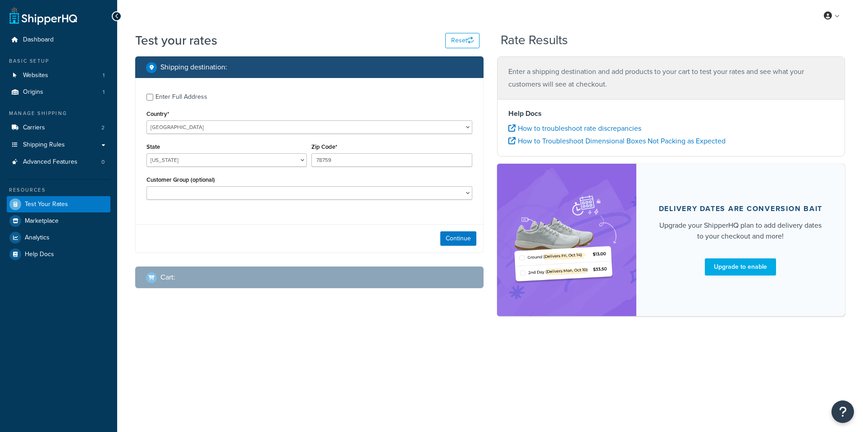
select select "[GEOGRAPHIC_DATA]"
click at [446, 234] on button "Continue" at bounding box center [458, 238] width 36 height 14
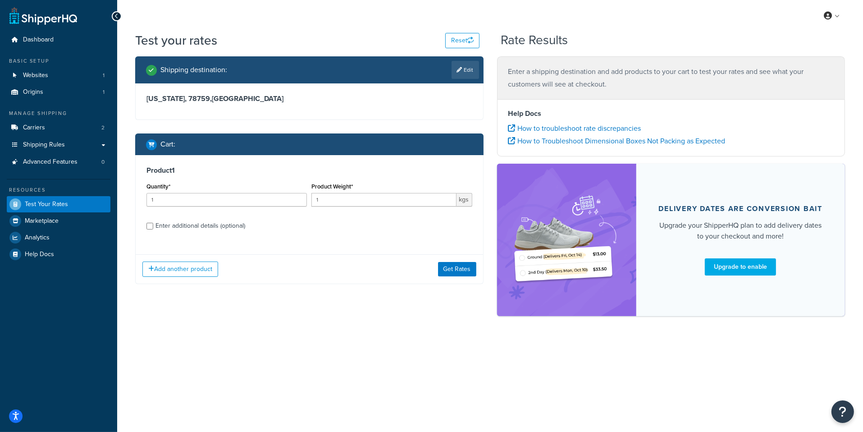
click at [236, 227] on div "Enter additional details (optional)" at bounding box center [200, 225] width 90 height 13
click at [153, 227] on input "Enter additional details (optional)" at bounding box center [149, 226] width 7 height 7
checkbox input "true"
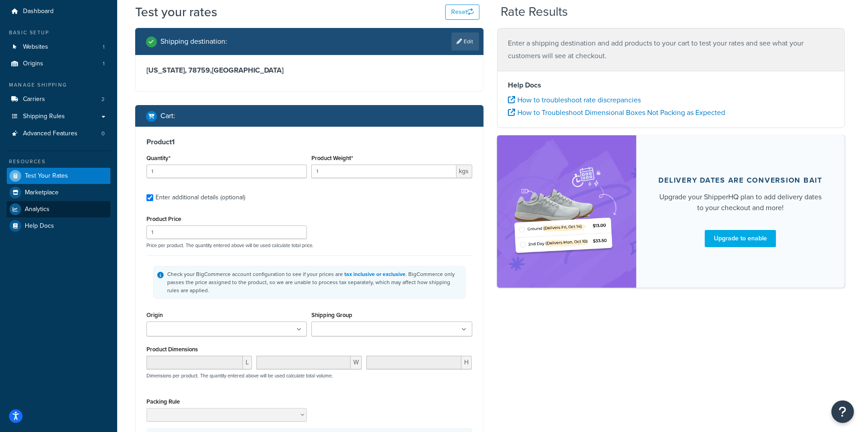
scroll to position [41, 0]
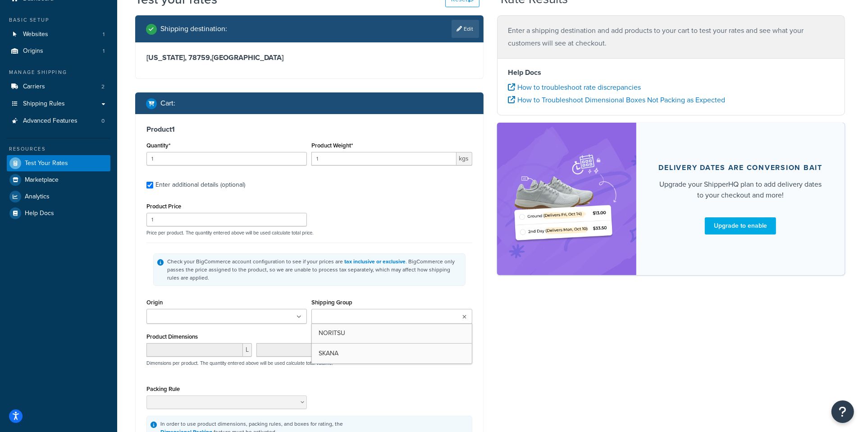
click at [343, 321] on input "Shipping Group" at bounding box center [354, 317] width 80 height 10
click at [472, 374] on div "L W H Dimensions per product. The quantity entered above will be used calculate…" at bounding box center [309, 361] width 330 height 33
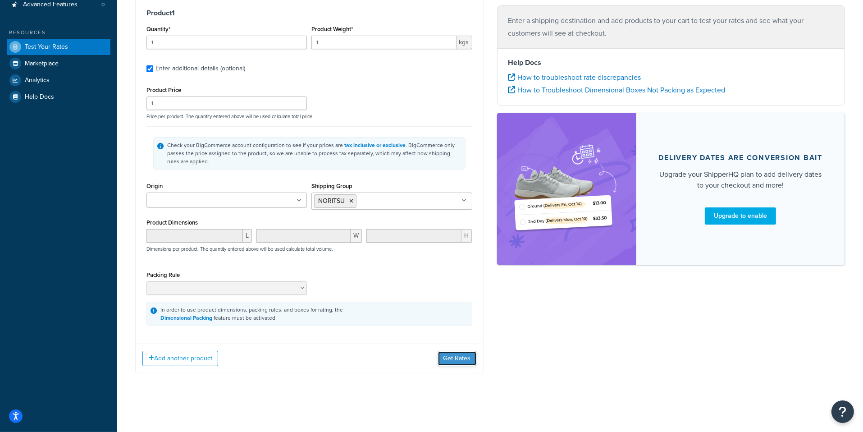
click at [452, 353] on button "Get Rates" at bounding box center [457, 358] width 38 height 14
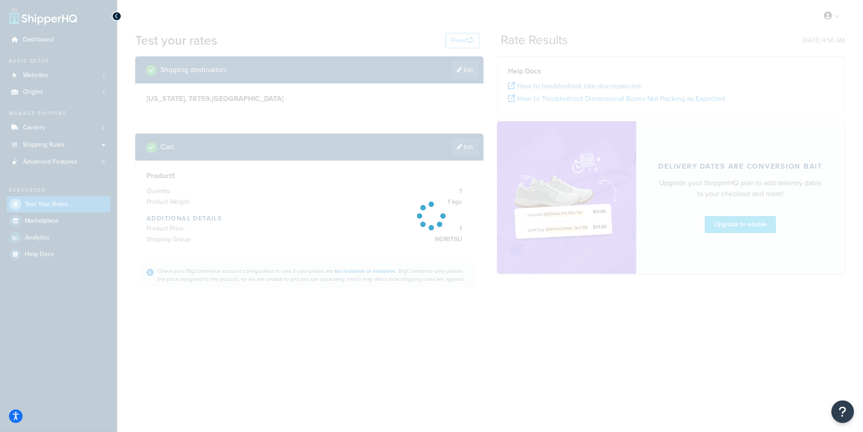
scroll to position [0, 0]
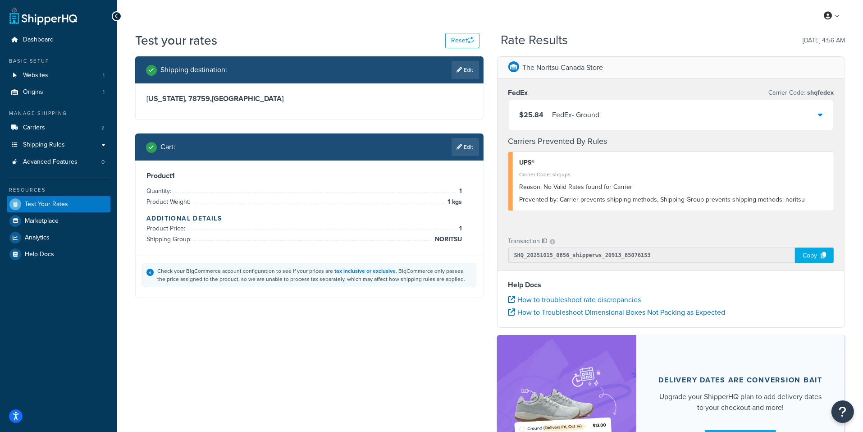
click at [539, 125] on div "$25.84 FedEx - Ground" at bounding box center [671, 115] width 325 height 31
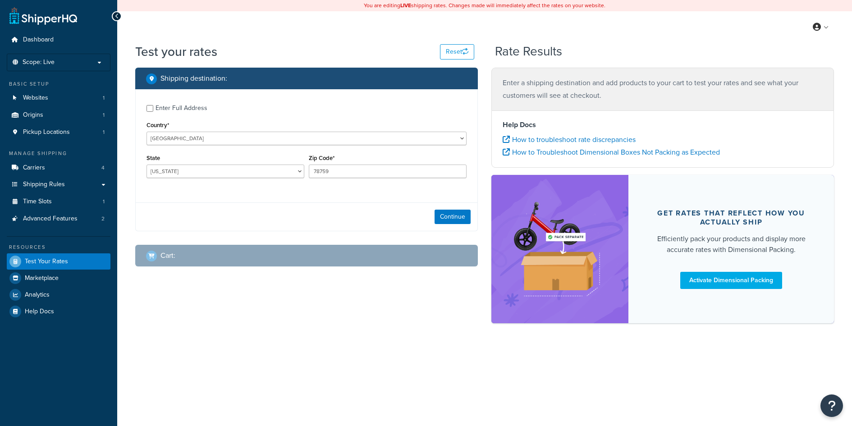
select select "[GEOGRAPHIC_DATA]"
click at [108, 169] on link "Carriers 4" at bounding box center [59, 168] width 104 height 17
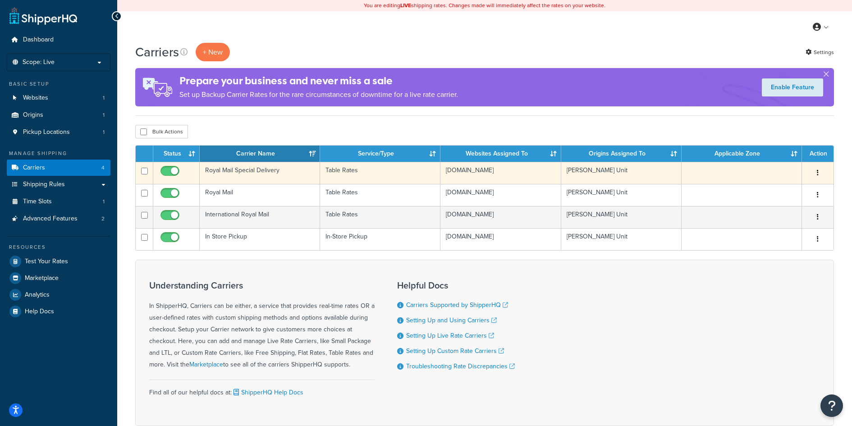
click at [283, 180] on td "Royal Mail Special Delivery" at bounding box center [260, 173] width 120 height 22
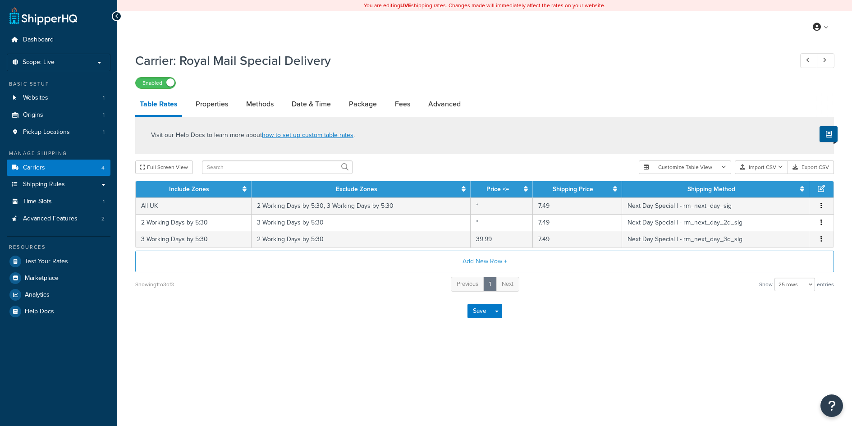
select select "25"
click at [286, 100] on li "Methods" at bounding box center [265, 104] width 46 height 22
click at [275, 101] on link "Methods" at bounding box center [260, 104] width 37 height 22
select select "25"
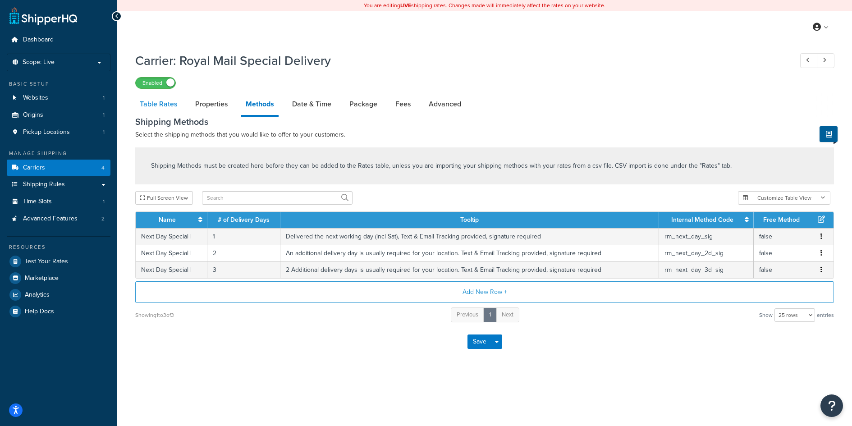
click at [174, 104] on link "Table Rates" at bounding box center [158, 104] width 46 height 22
select select "25"
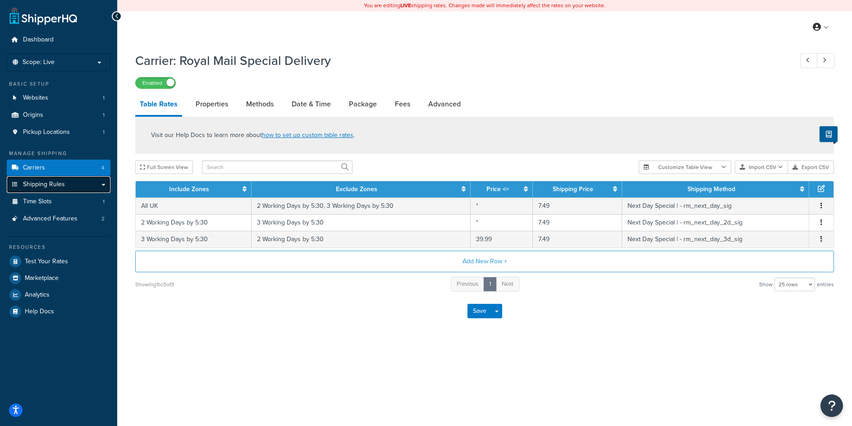
click at [77, 187] on link "Shipping Rules" at bounding box center [59, 184] width 104 height 17
click at [258, 104] on link "Methods" at bounding box center [260, 104] width 37 height 22
select select "25"
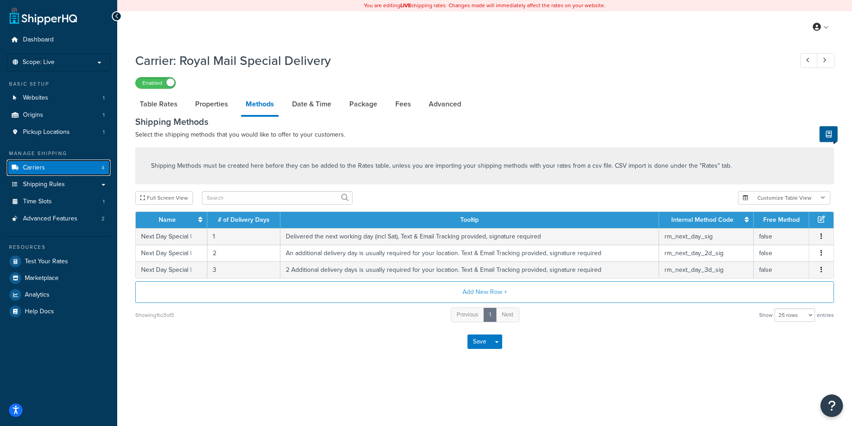
click at [86, 167] on link "Carriers 4" at bounding box center [59, 168] width 104 height 17
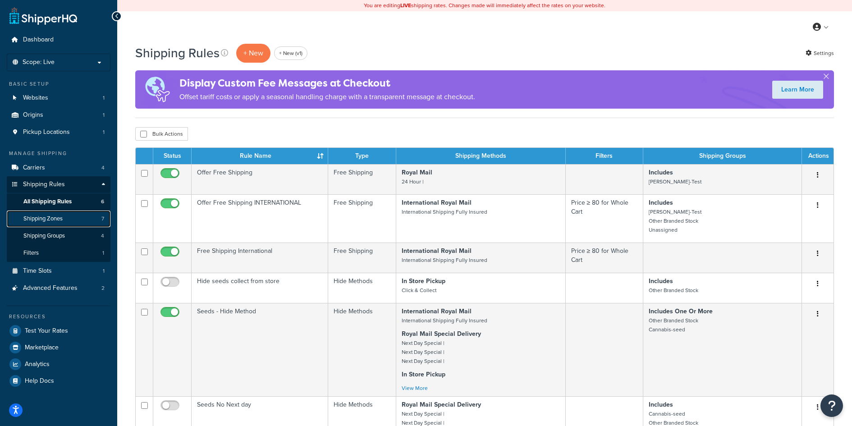
click at [74, 223] on link "Shipping Zones 7" at bounding box center [59, 218] width 104 height 17
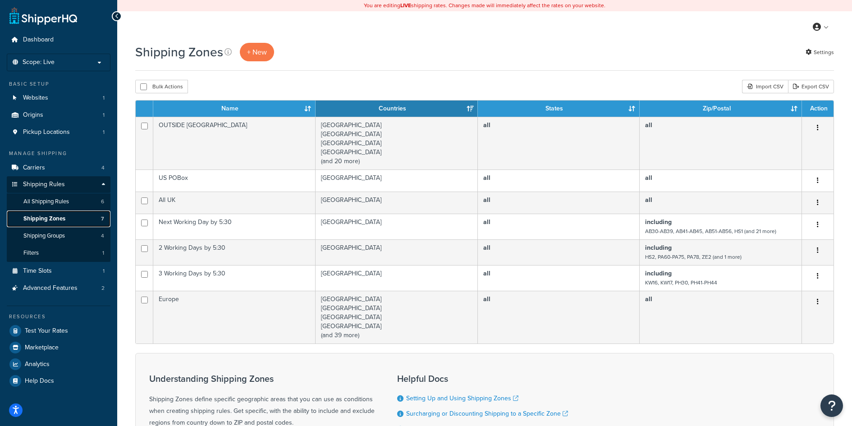
click at [71, 223] on link "Shipping Zones 7" at bounding box center [59, 218] width 104 height 17
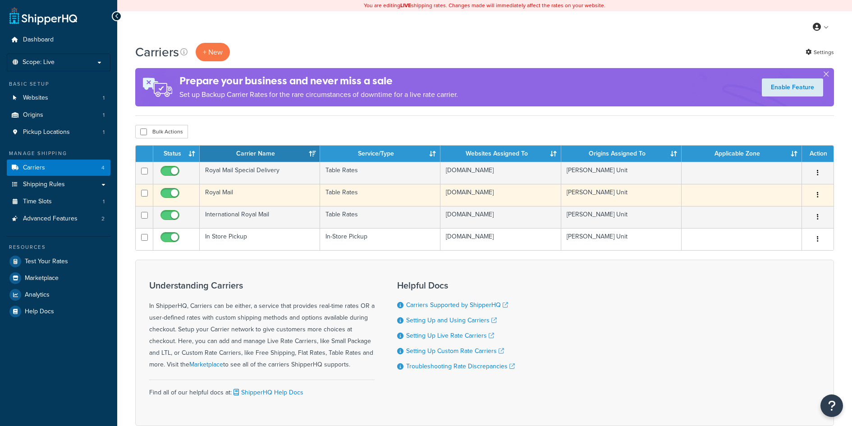
click at [242, 197] on td "Royal Mail" at bounding box center [260, 195] width 120 height 22
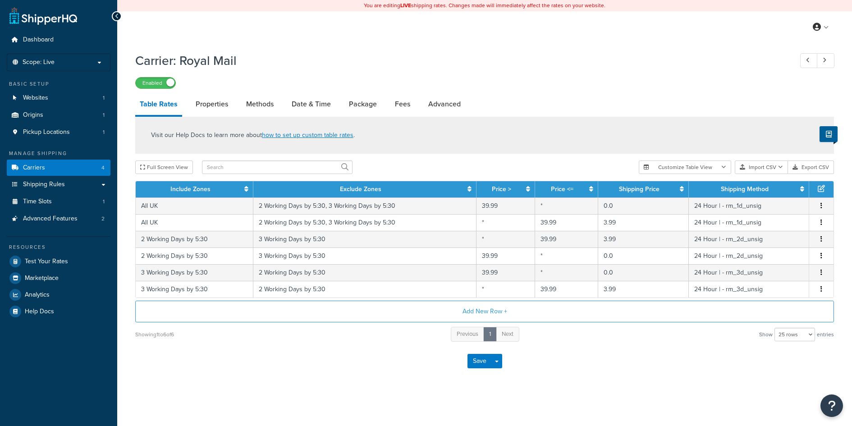
select select "25"
click at [270, 113] on link "Methods" at bounding box center [260, 104] width 37 height 22
select select "25"
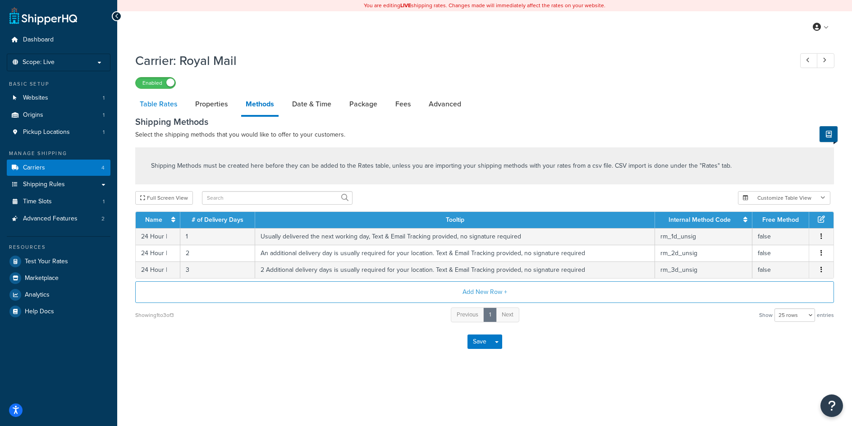
click at [173, 113] on link "Table Rates" at bounding box center [158, 104] width 46 height 22
select select "25"
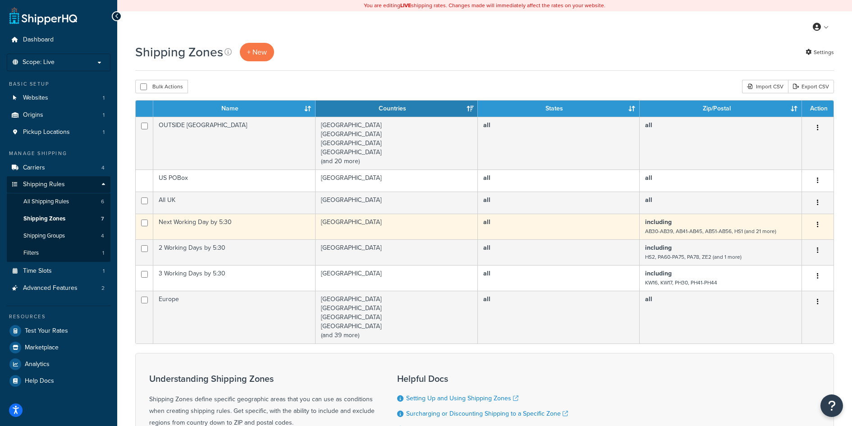
click at [238, 224] on td "Next Working Day by 5:30" at bounding box center [234, 227] width 162 height 26
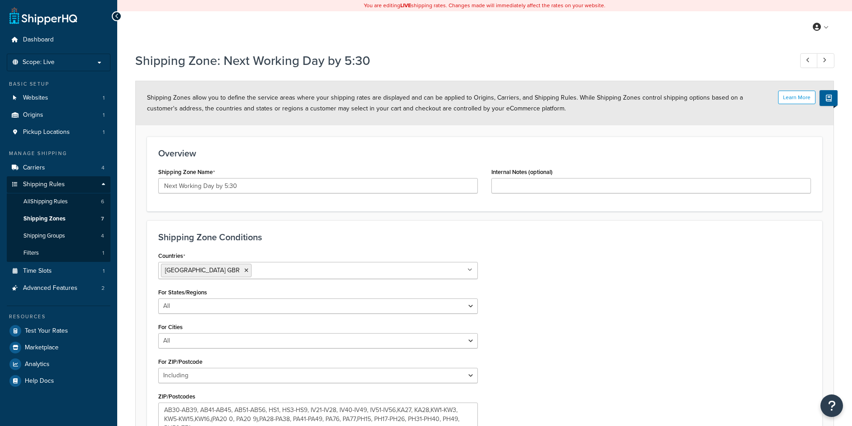
select select "including"
click at [231, 192] on input "Next Working Day by 5:30" at bounding box center [318, 185] width 320 height 15
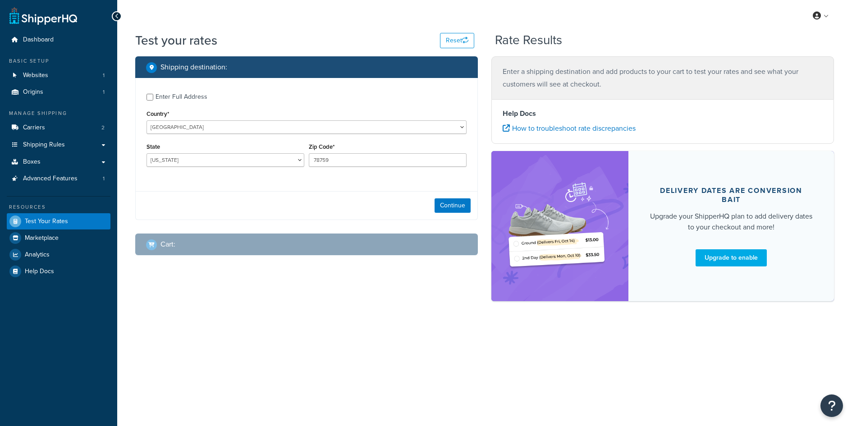
select select "[GEOGRAPHIC_DATA]"
click at [82, 178] on link "Advanced Features 1" at bounding box center [59, 178] width 104 height 17
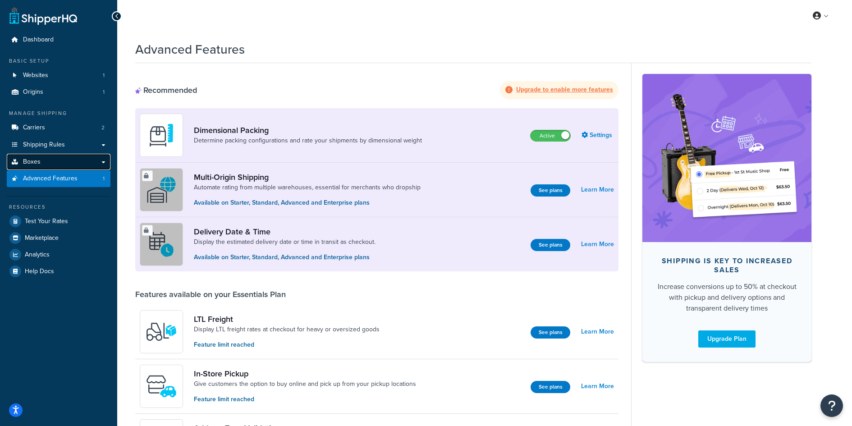
click at [73, 160] on link "Boxes" at bounding box center [59, 162] width 104 height 17
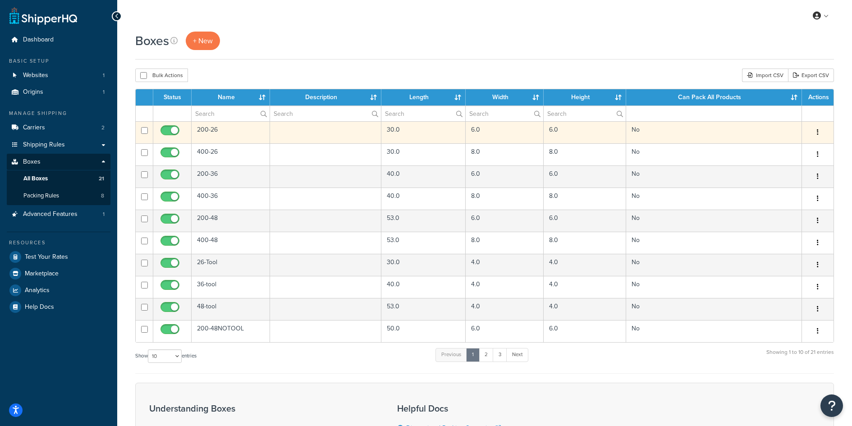
click at [246, 142] on td "200-26" at bounding box center [231, 132] width 78 height 22
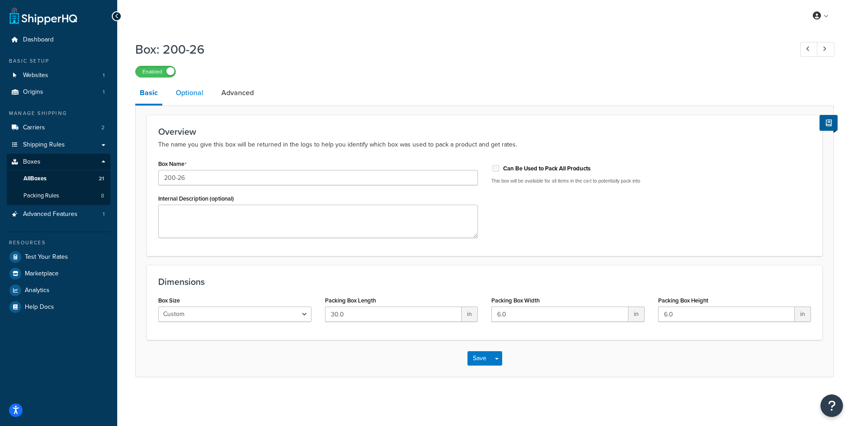
click at [182, 90] on link "Optional" at bounding box center [189, 93] width 37 height 22
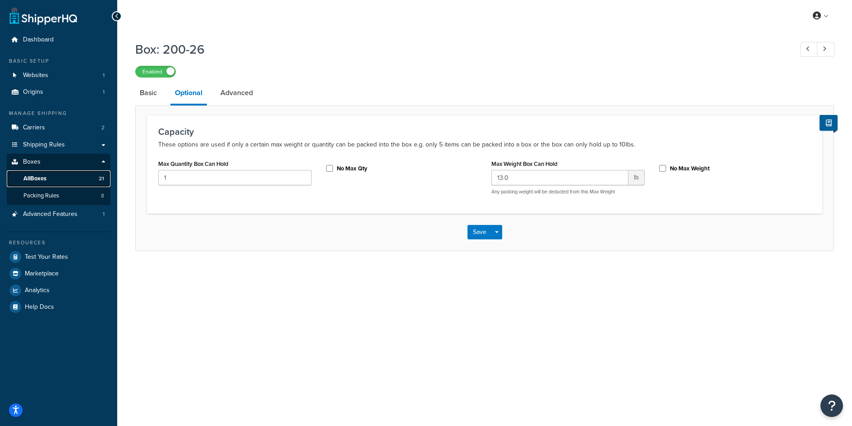
click at [50, 184] on link "All Boxes 21" at bounding box center [59, 178] width 104 height 17
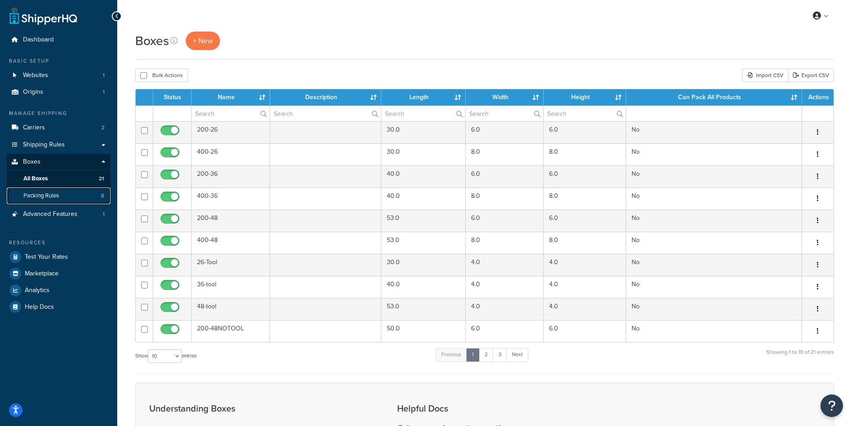
click at [78, 194] on link "Packing Rules 8" at bounding box center [59, 195] width 104 height 17
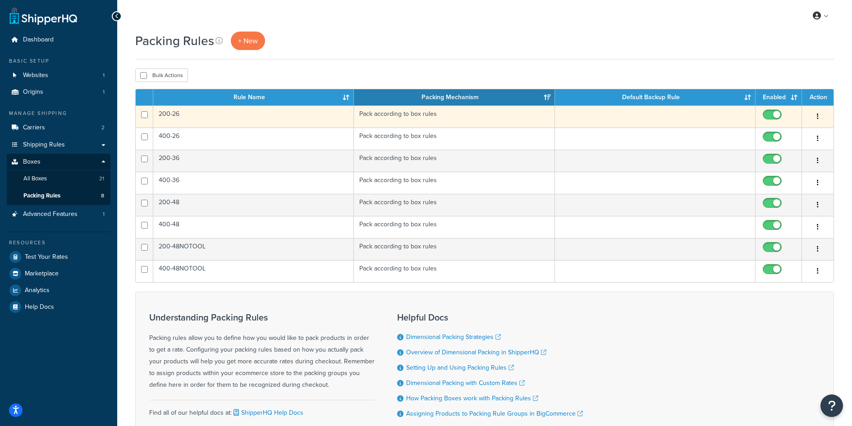
click at [211, 116] on td "200-26" at bounding box center [253, 116] width 201 height 22
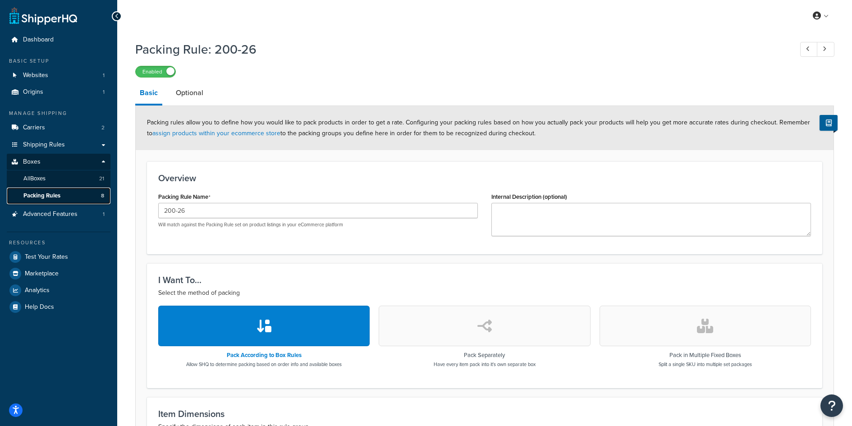
click at [69, 196] on link "Packing Rules 8" at bounding box center [59, 195] width 104 height 17
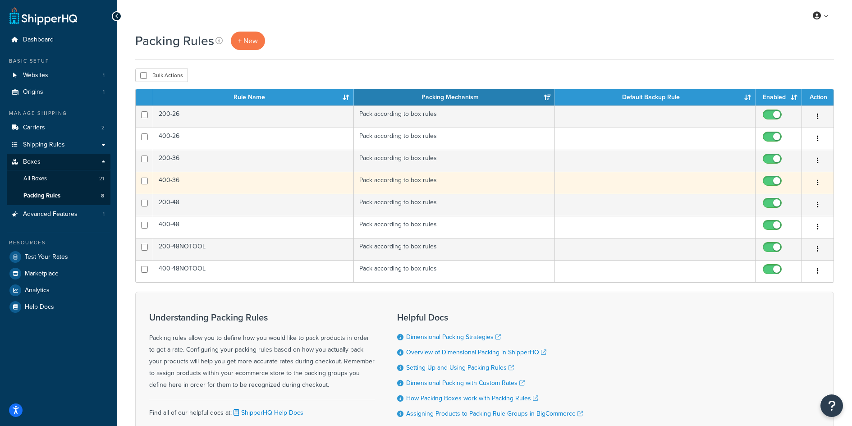
click at [222, 176] on td "400-36" at bounding box center [253, 183] width 201 height 22
